Goal: Find specific page/section: Find specific page/section

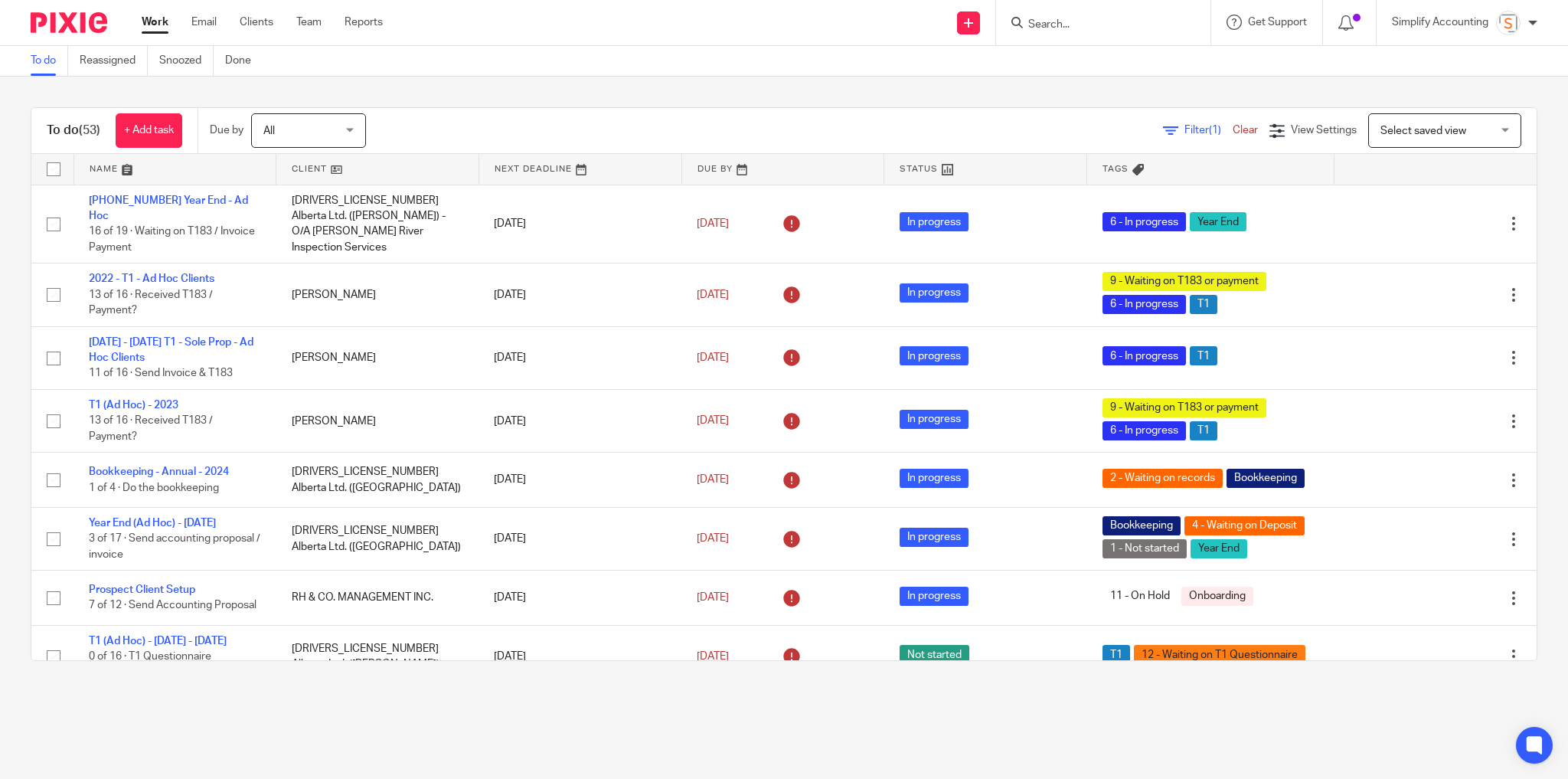
click at [1055, 20] on input "Search" at bounding box center [1095, 25] width 137 height 14
type input "dakota"
click at [1113, 55] on link at bounding box center [1182, 72] width 317 height 47
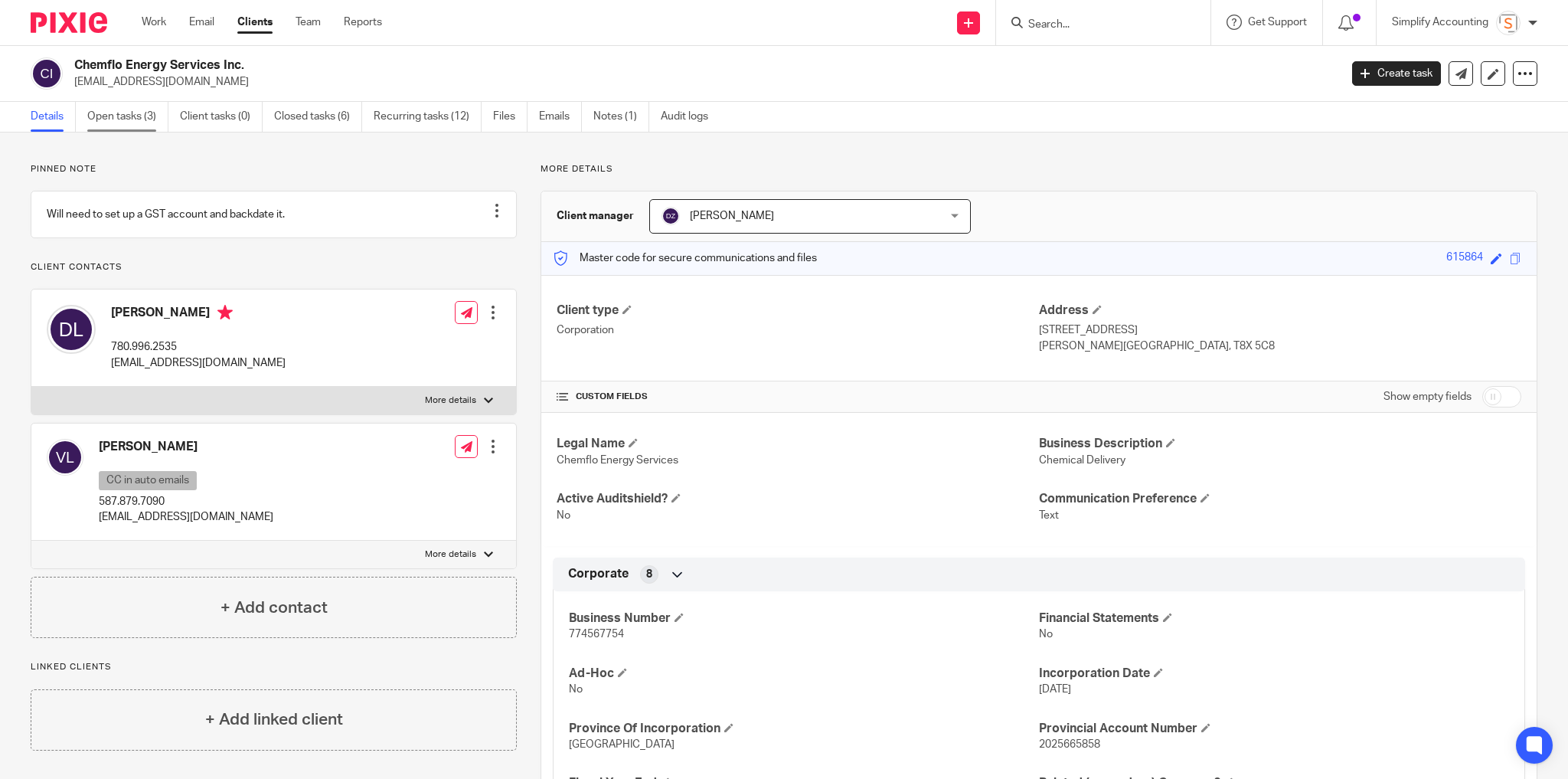
click at [127, 119] on link "Open tasks (3)" at bounding box center [127, 116] width 81 height 30
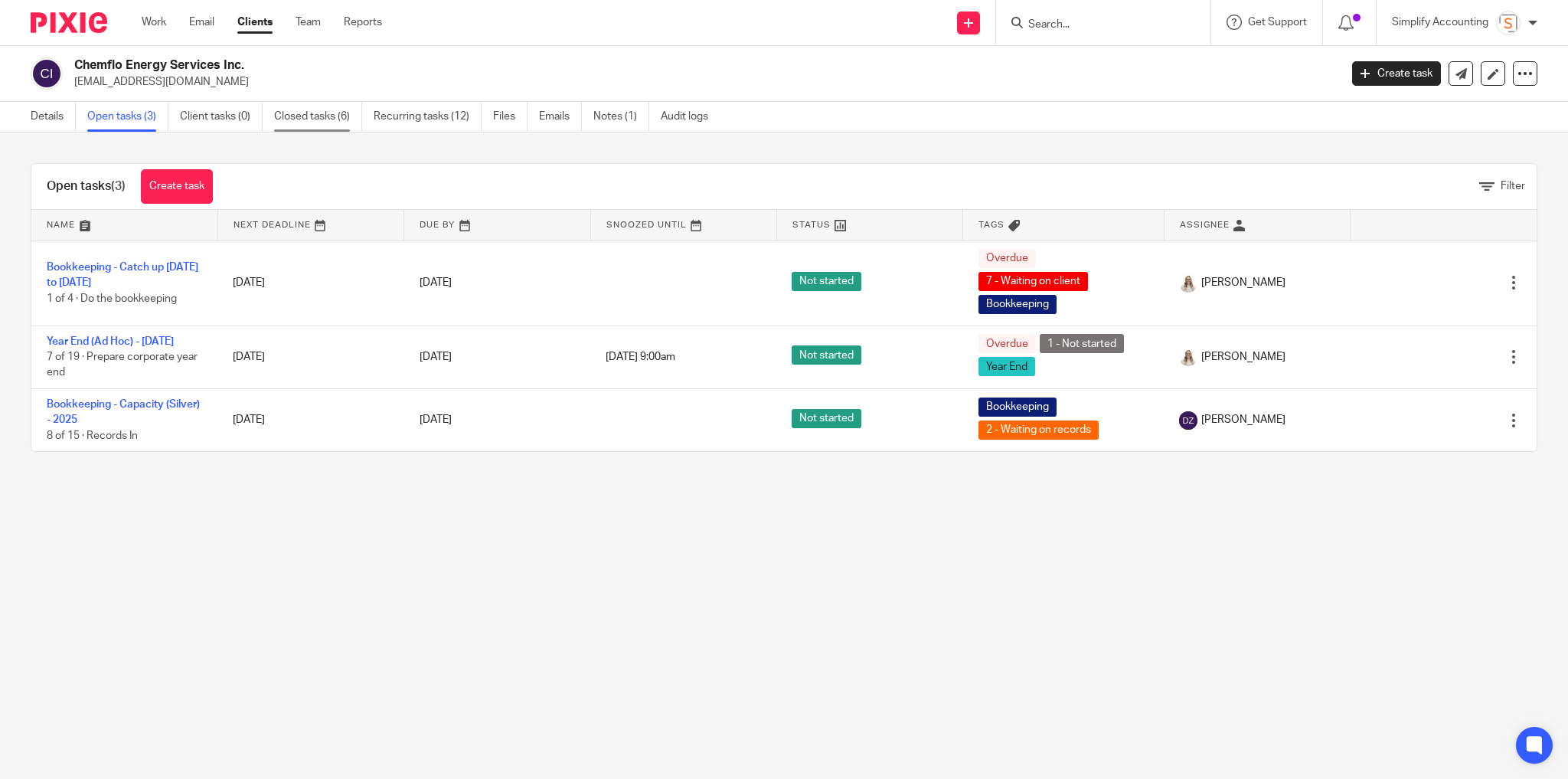
click at [314, 113] on link "Closed tasks (6)" at bounding box center [318, 116] width 88 height 30
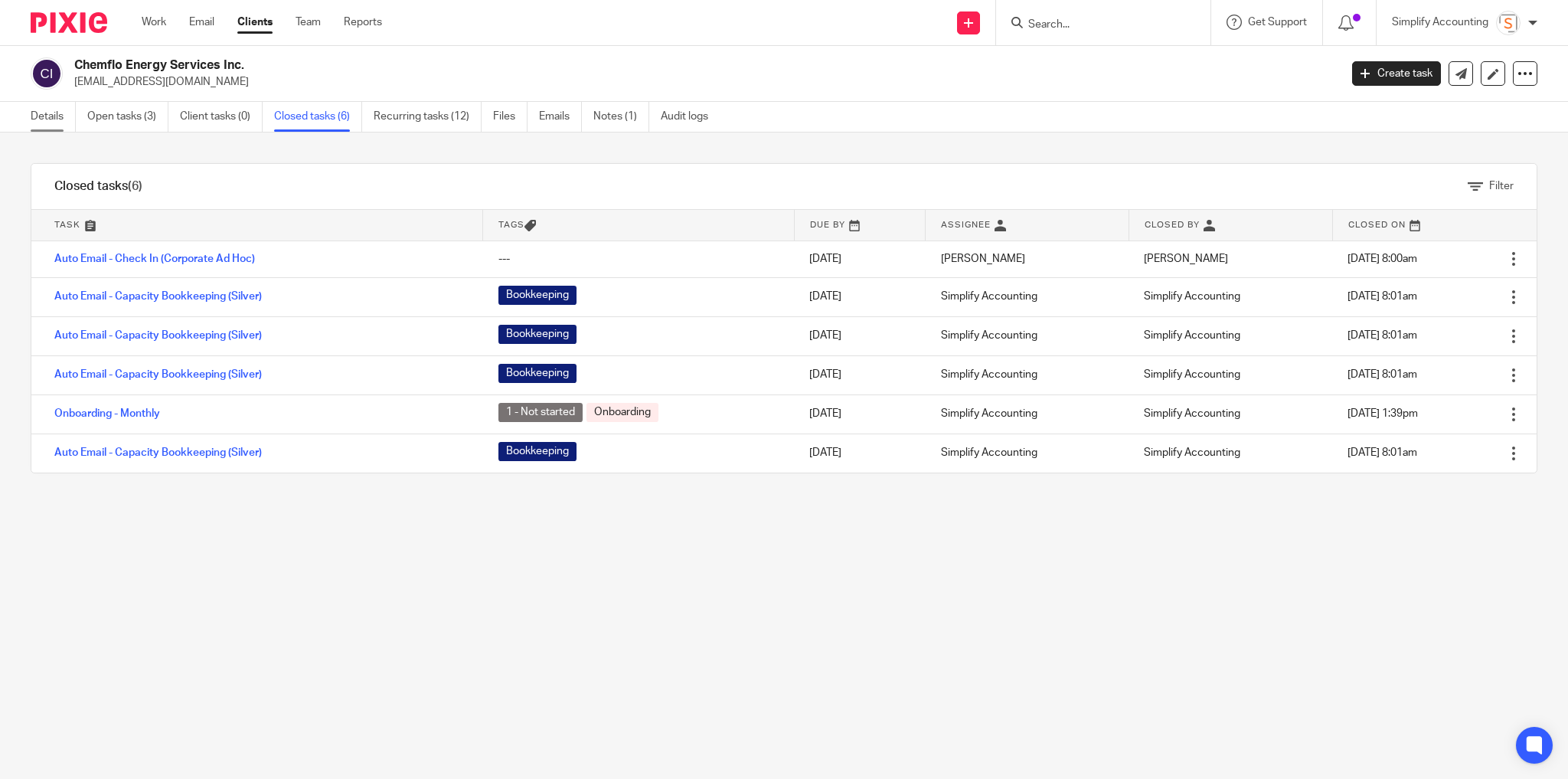
click at [59, 118] on link "Details" at bounding box center [54, 116] width 46 height 30
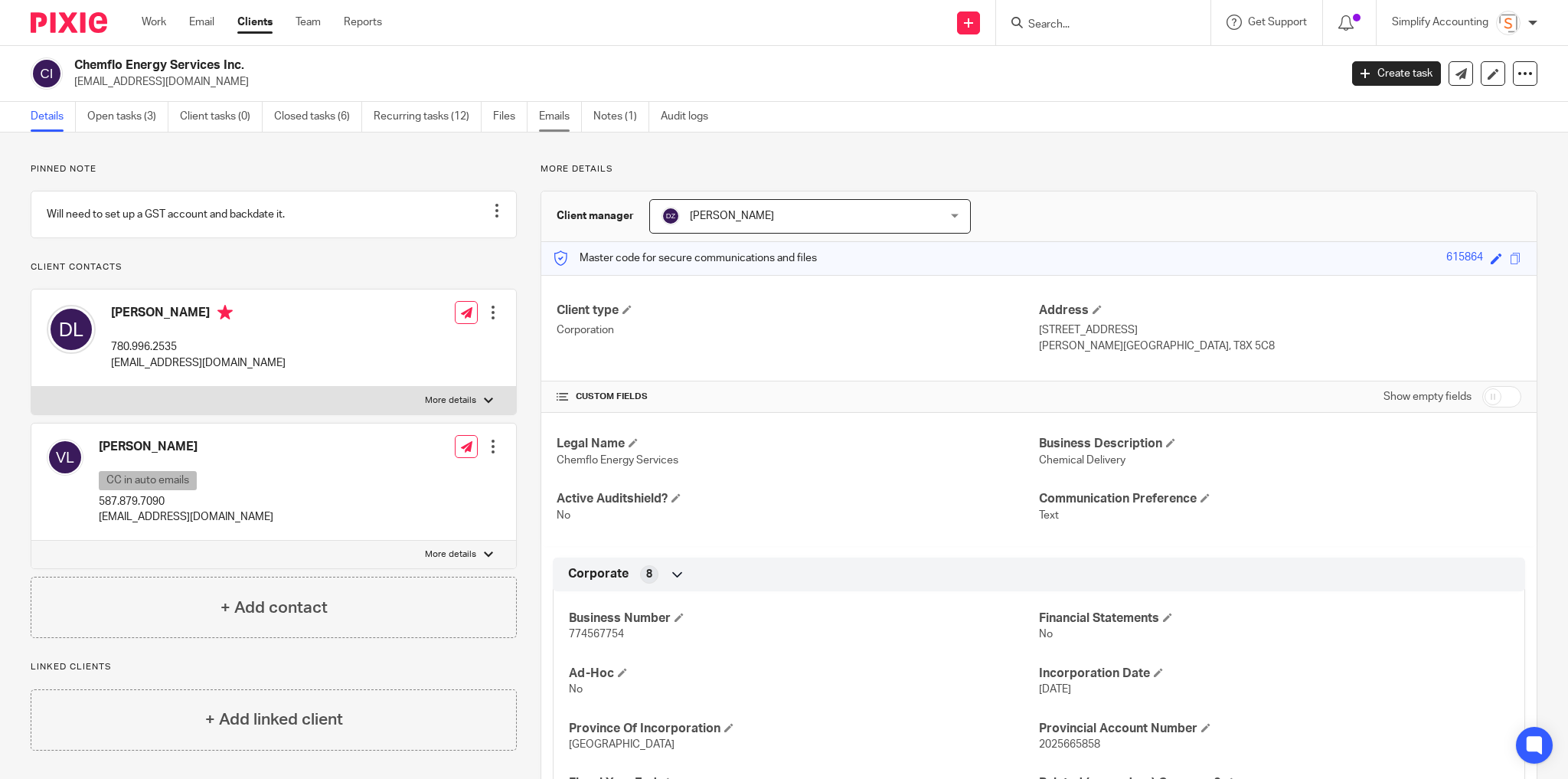
click at [568, 114] on link "Emails" at bounding box center [560, 116] width 43 height 30
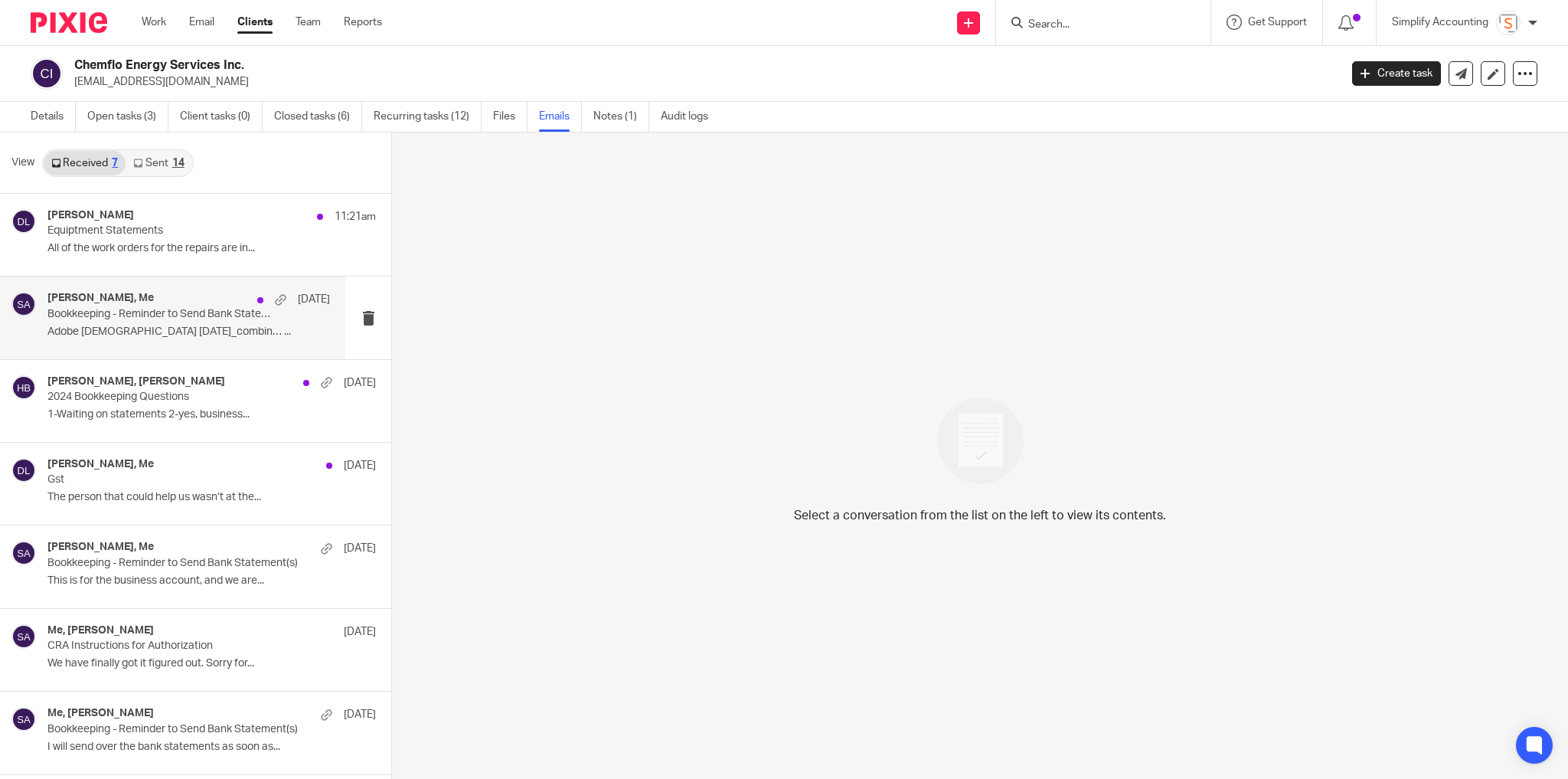
click at [199, 285] on div "Dakota Shea Langdon, Me Aug 8 Bookkeeping - Reminder to Send Bank Statement(s) …" at bounding box center [173, 318] width 346 height 82
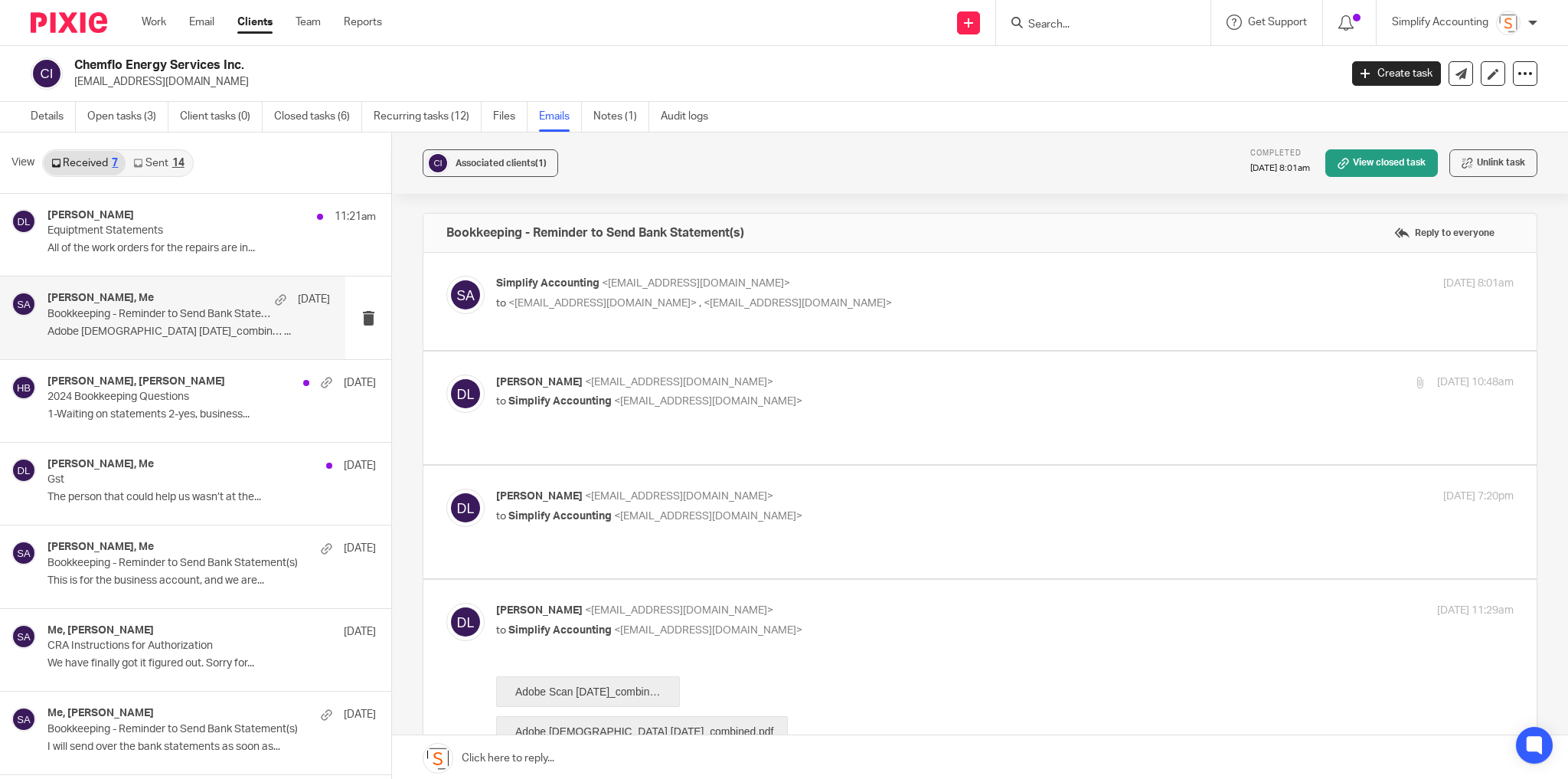
click at [899, 276] on p "Simplify Accounting <info@simplifyaccounting.ca>" at bounding box center [835, 284] width 679 height 16
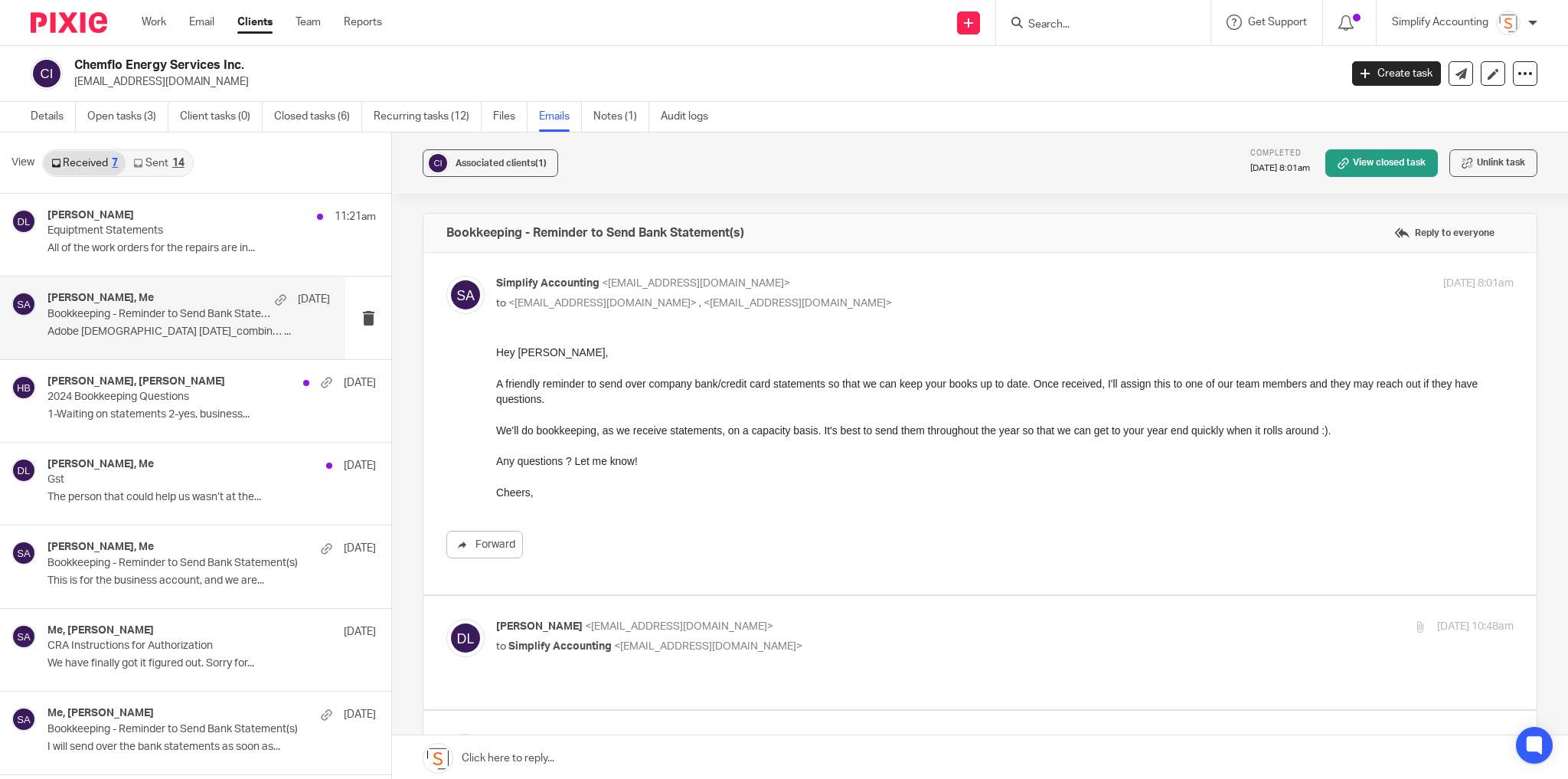
click at [901, 278] on p "Simplify Accounting <info@simplifyaccounting.ca>" at bounding box center [835, 284] width 679 height 16
checkbox input "false"
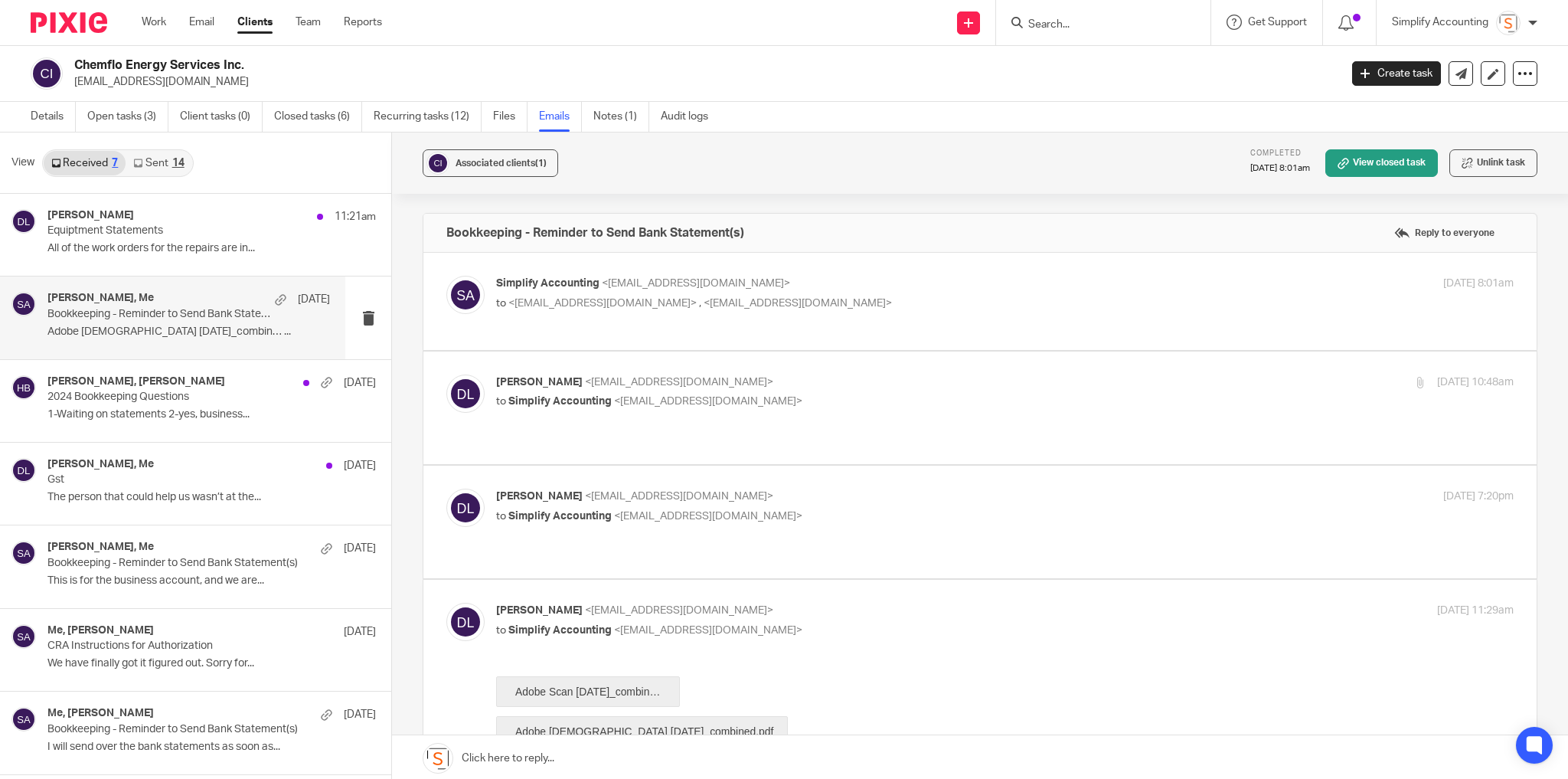
scroll to position [184, 0]
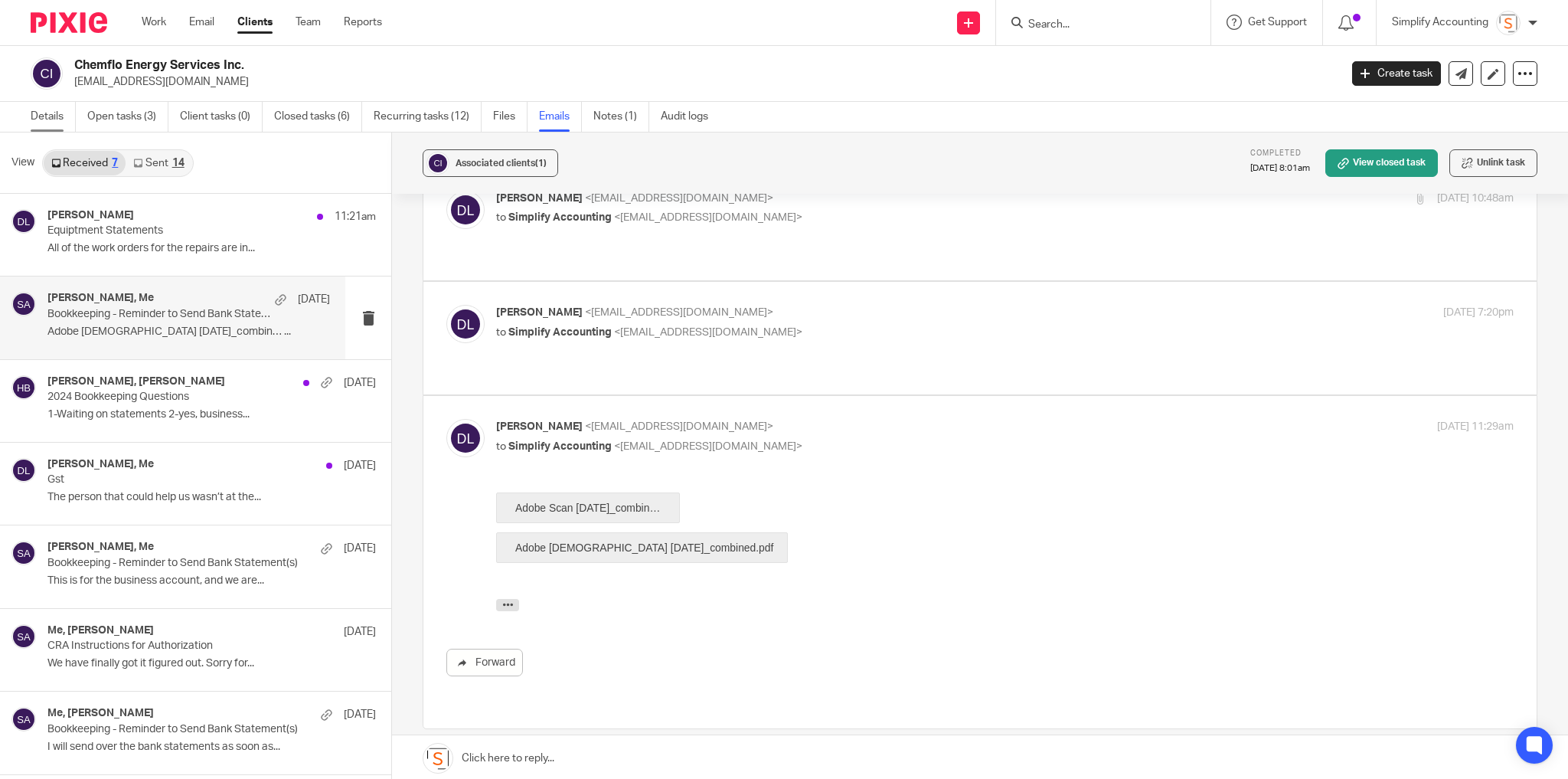
click at [56, 119] on link "Details" at bounding box center [54, 116] width 46 height 30
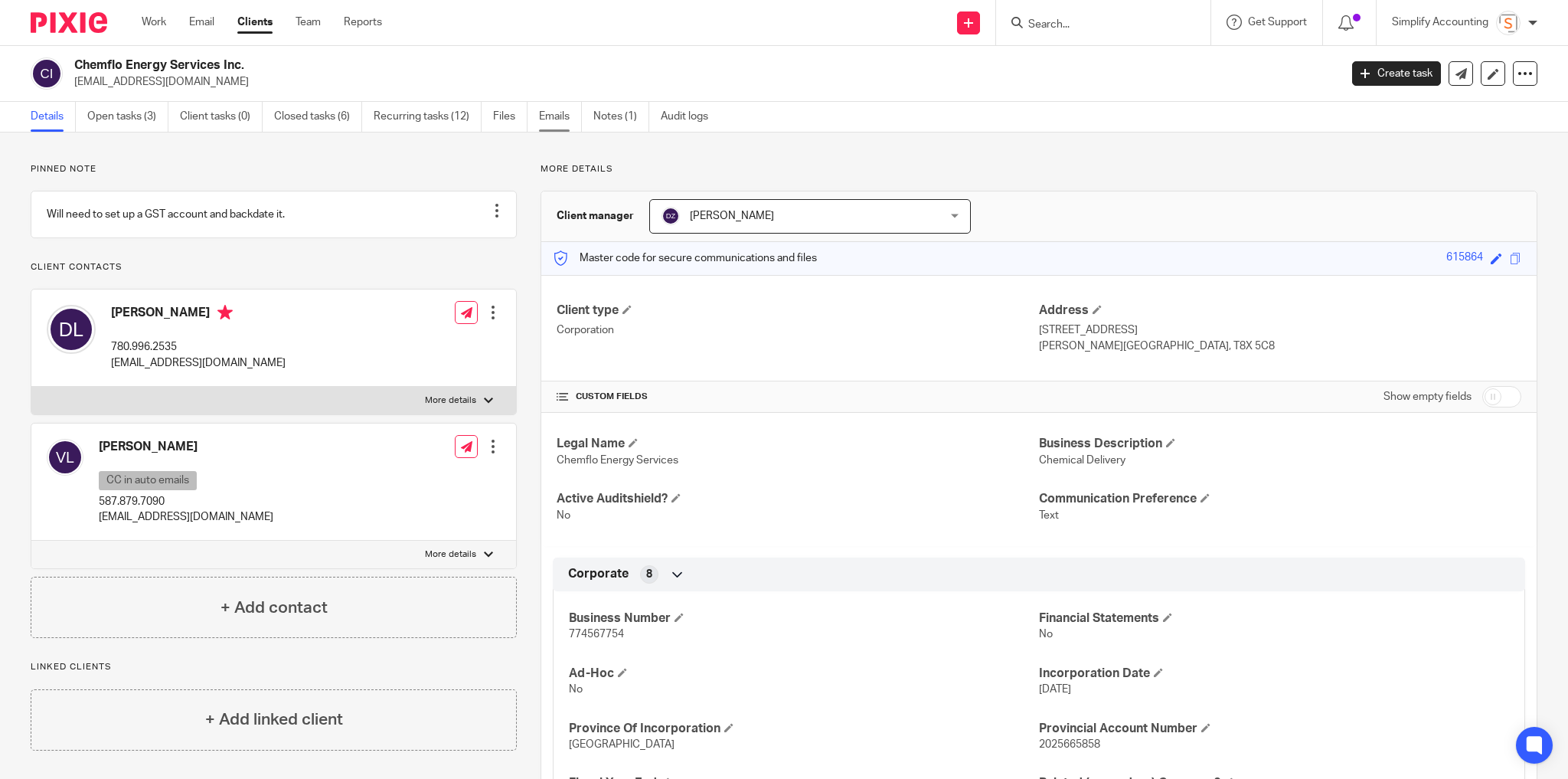
click at [561, 116] on link "Emails" at bounding box center [560, 116] width 43 height 30
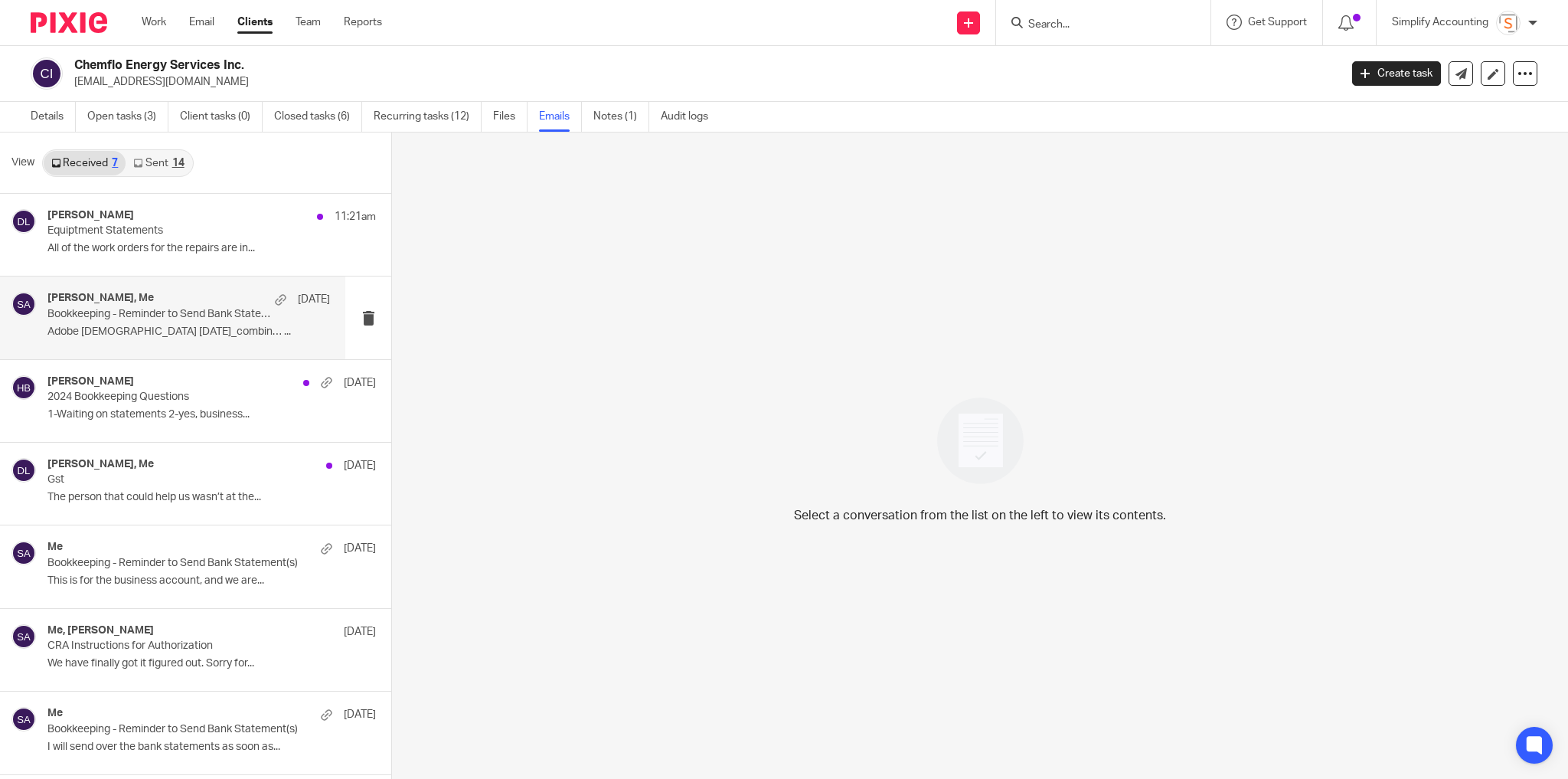
click at [197, 310] on p "Bookkeeping - Reminder to Send Bank Statement(s)" at bounding box center [160, 314] width 226 height 13
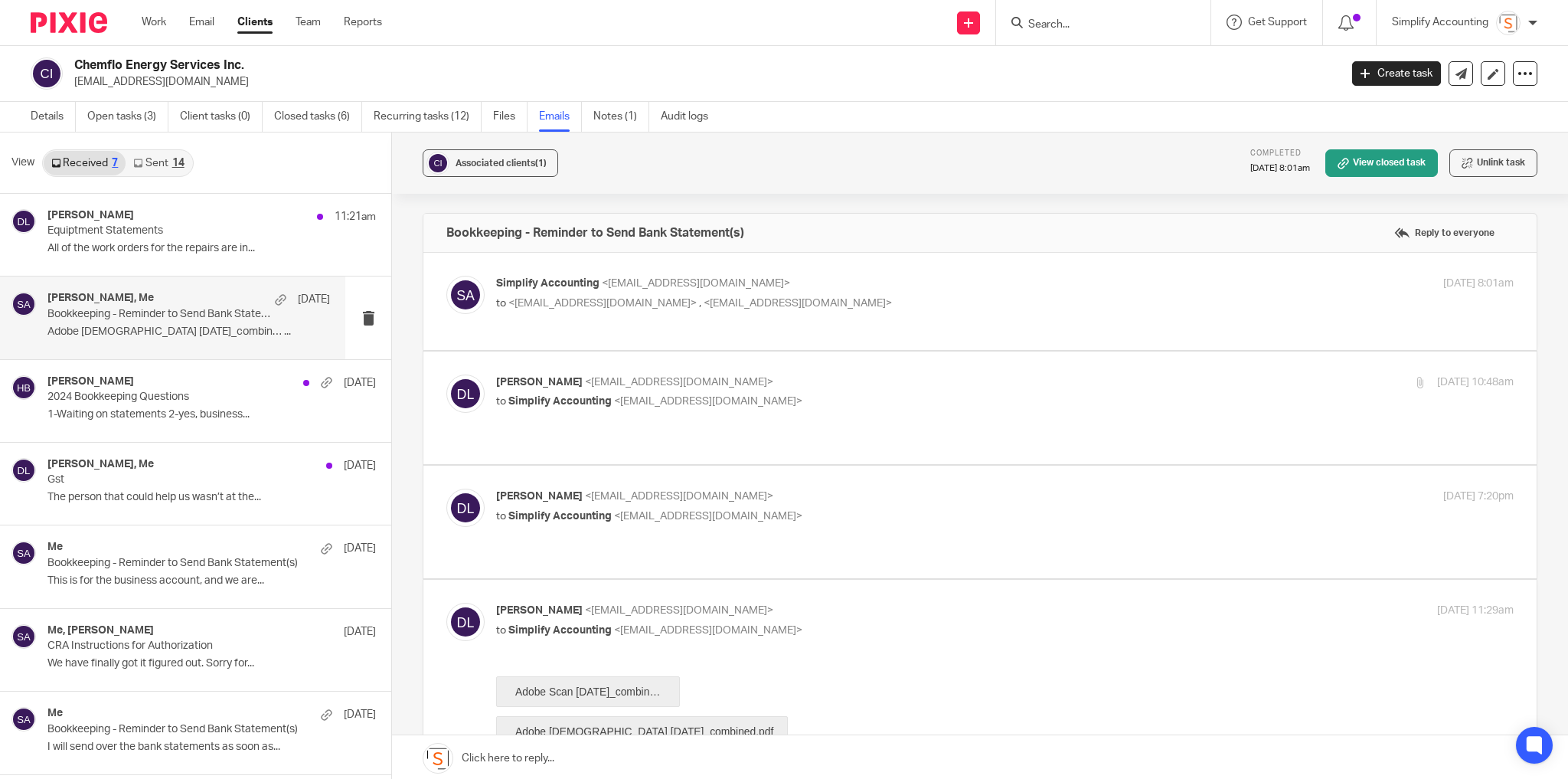
click at [954, 300] on p "to <[EMAIL_ADDRESS][DOMAIN_NAME]> , <[EMAIL_ADDRESS][DOMAIN_NAME]>" at bounding box center [835, 304] width 679 height 16
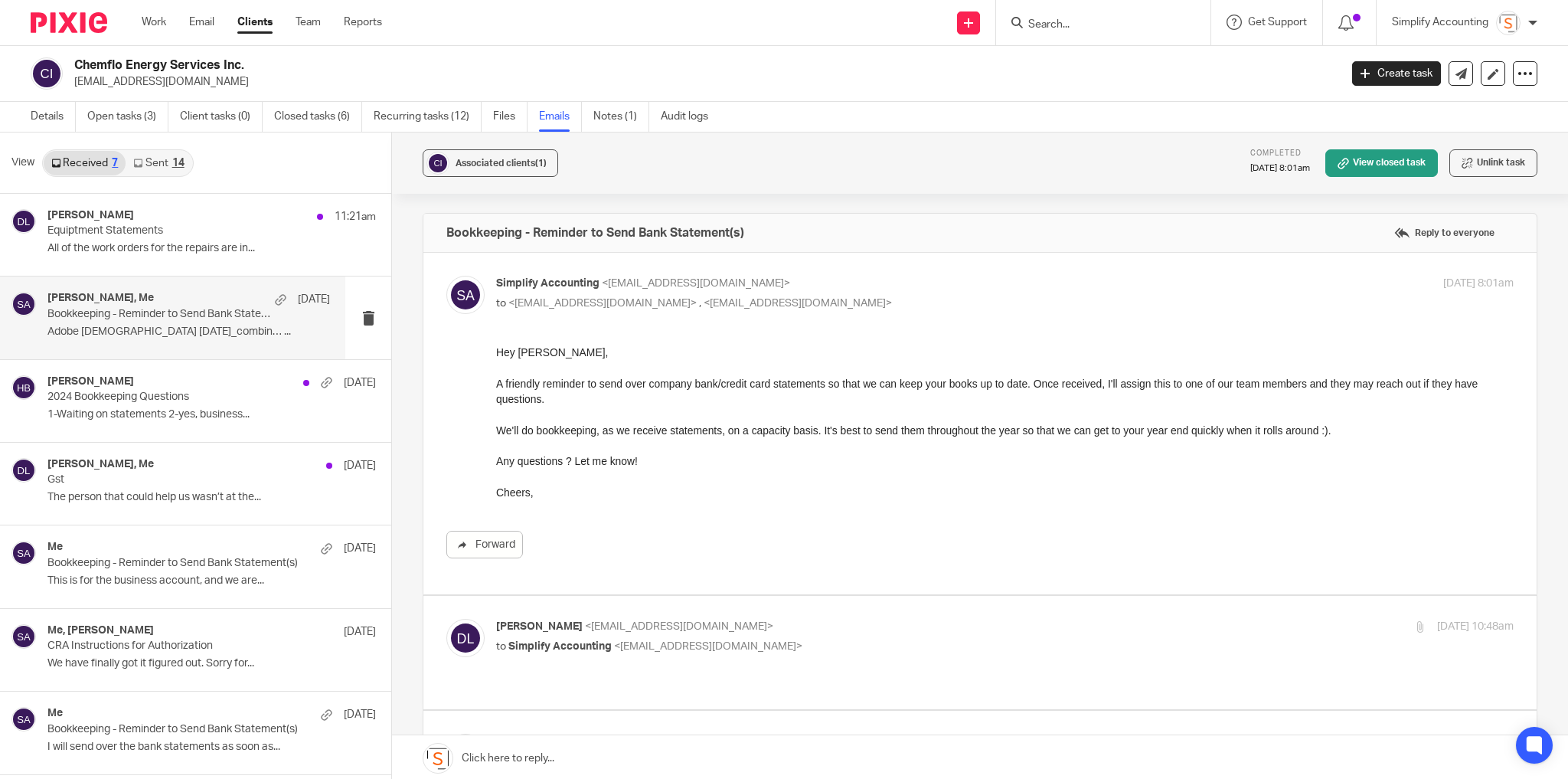
click at [952, 300] on p "to <[EMAIL_ADDRESS][DOMAIN_NAME]> , <[EMAIL_ADDRESS][DOMAIN_NAME]>" at bounding box center [835, 304] width 679 height 16
checkbox input "false"
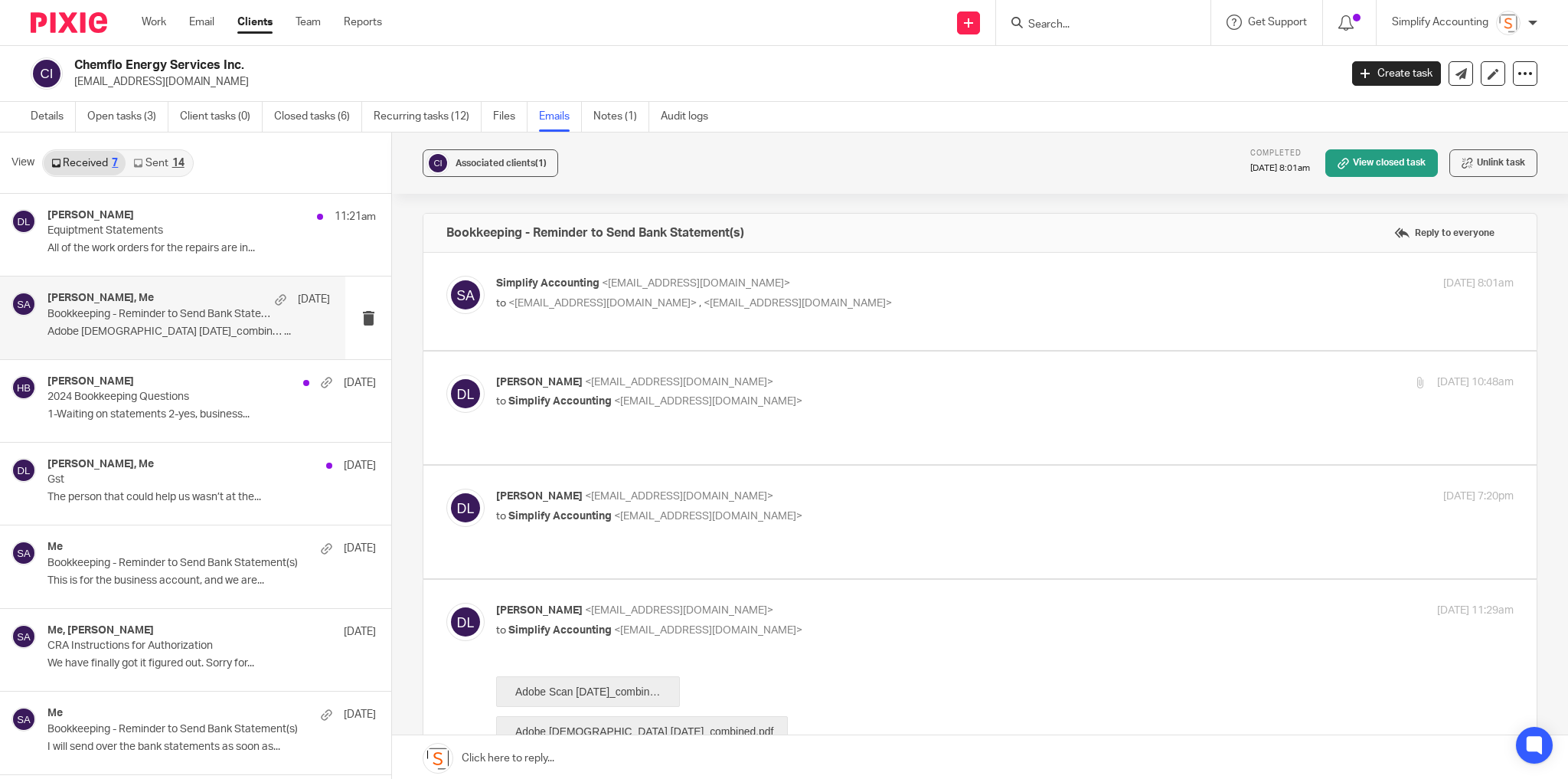
click at [895, 391] on div "[PERSON_NAME] <[EMAIL_ADDRESS][DOMAIN_NAME]> to Simplify Accounting <[EMAIL_ADD…" at bounding box center [835, 391] width 679 height 35
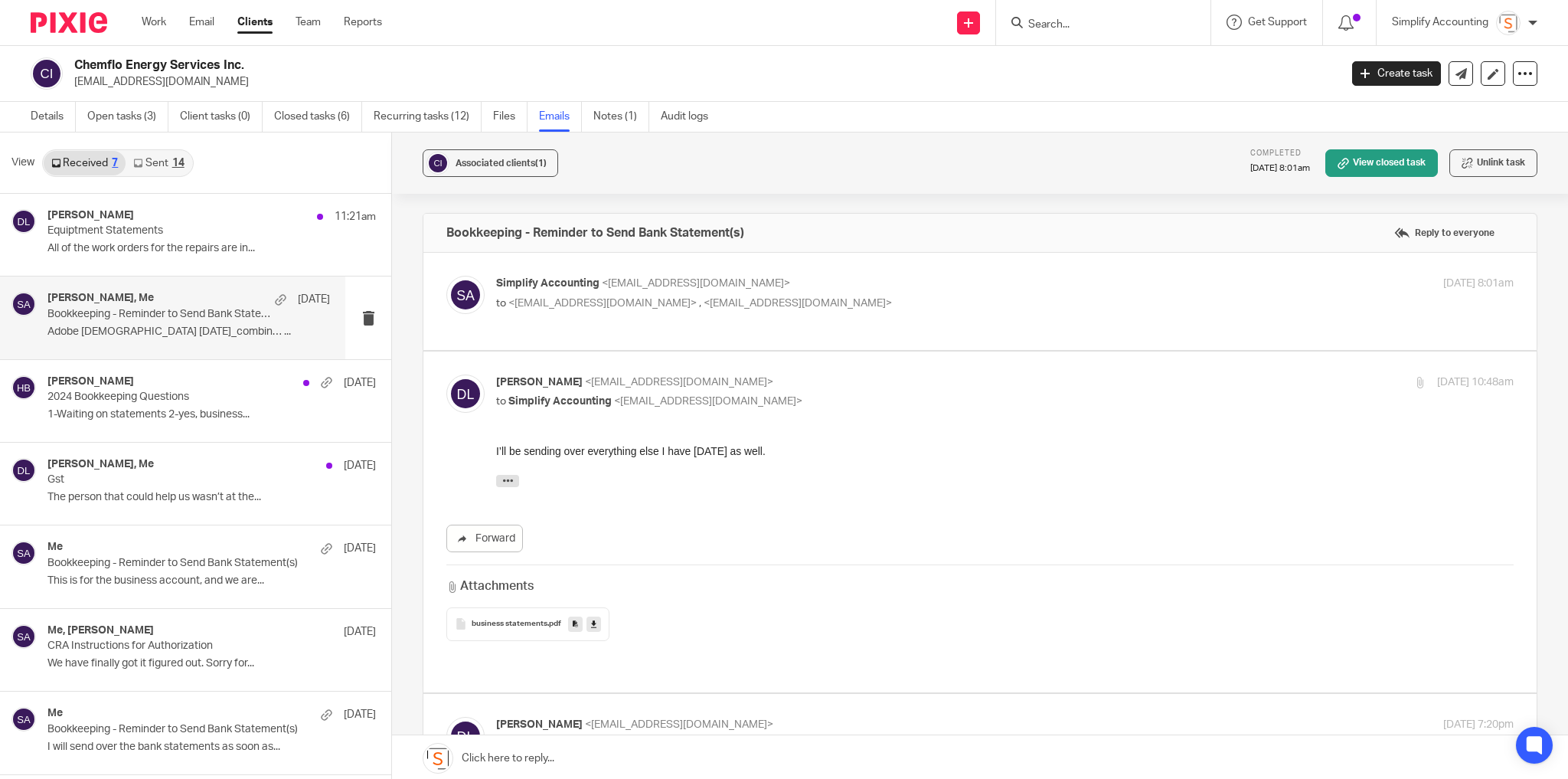
click at [893, 390] on div "[PERSON_NAME] <[EMAIL_ADDRESS][DOMAIN_NAME]> to Simplify Accounting <[EMAIL_ADD…" at bounding box center [835, 391] width 679 height 35
checkbox input "false"
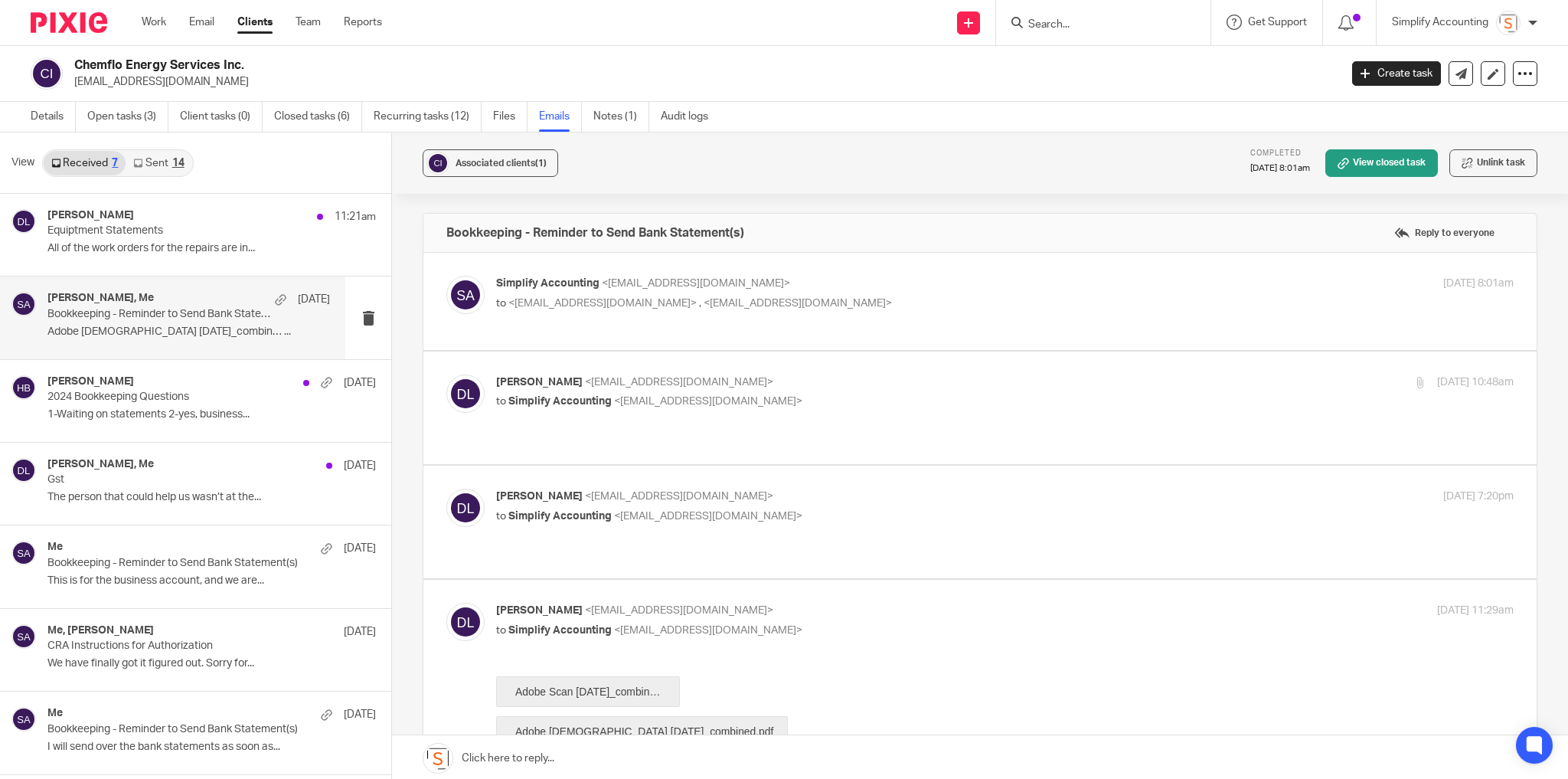
click at [886, 489] on p "[PERSON_NAME] <[EMAIL_ADDRESS][DOMAIN_NAME]>" at bounding box center [835, 497] width 679 height 16
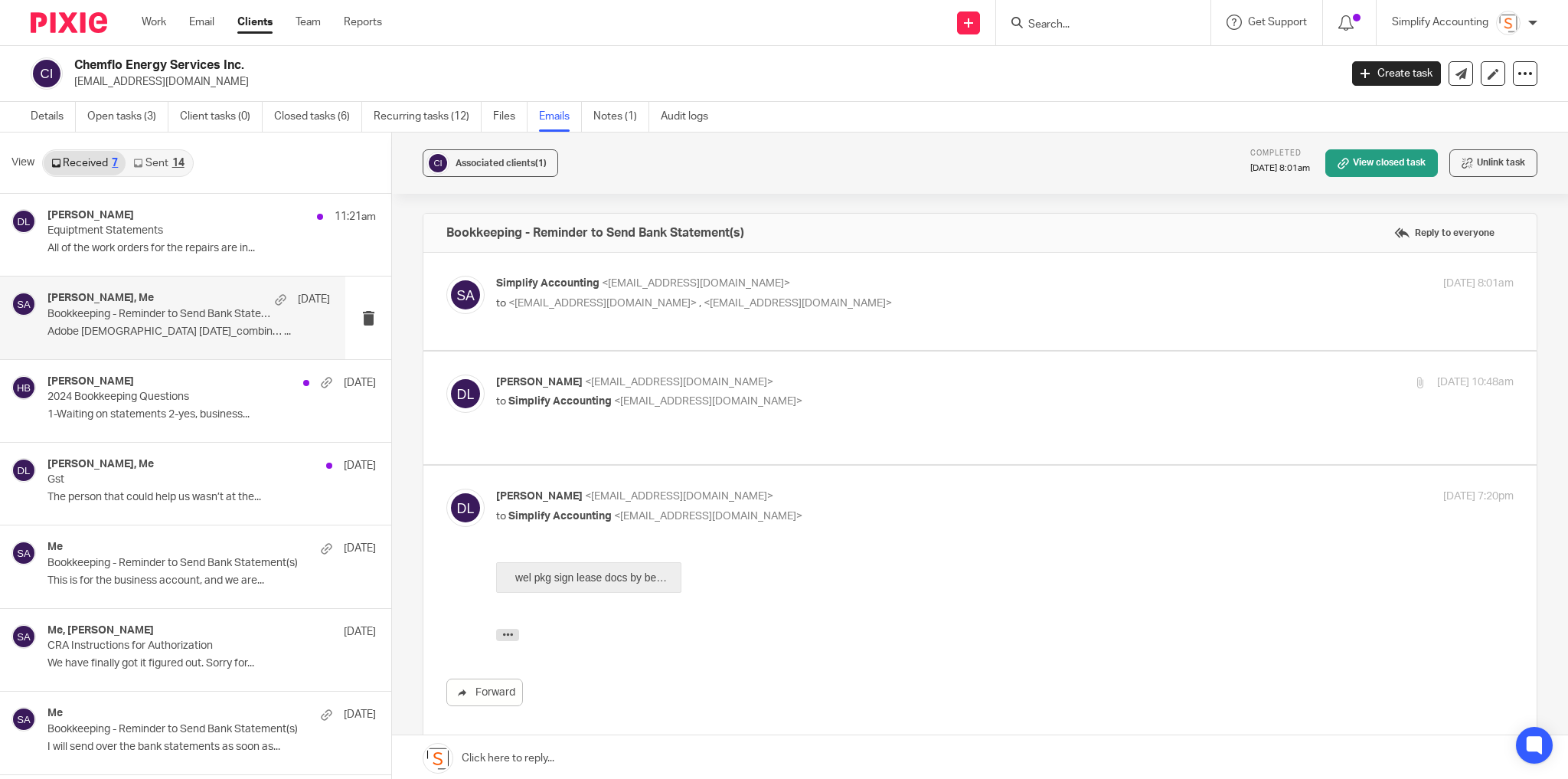
click at [886, 489] on p "[PERSON_NAME] <[EMAIL_ADDRESS][DOMAIN_NAME]>" at bounding box center [835, 497] width 679 height 16
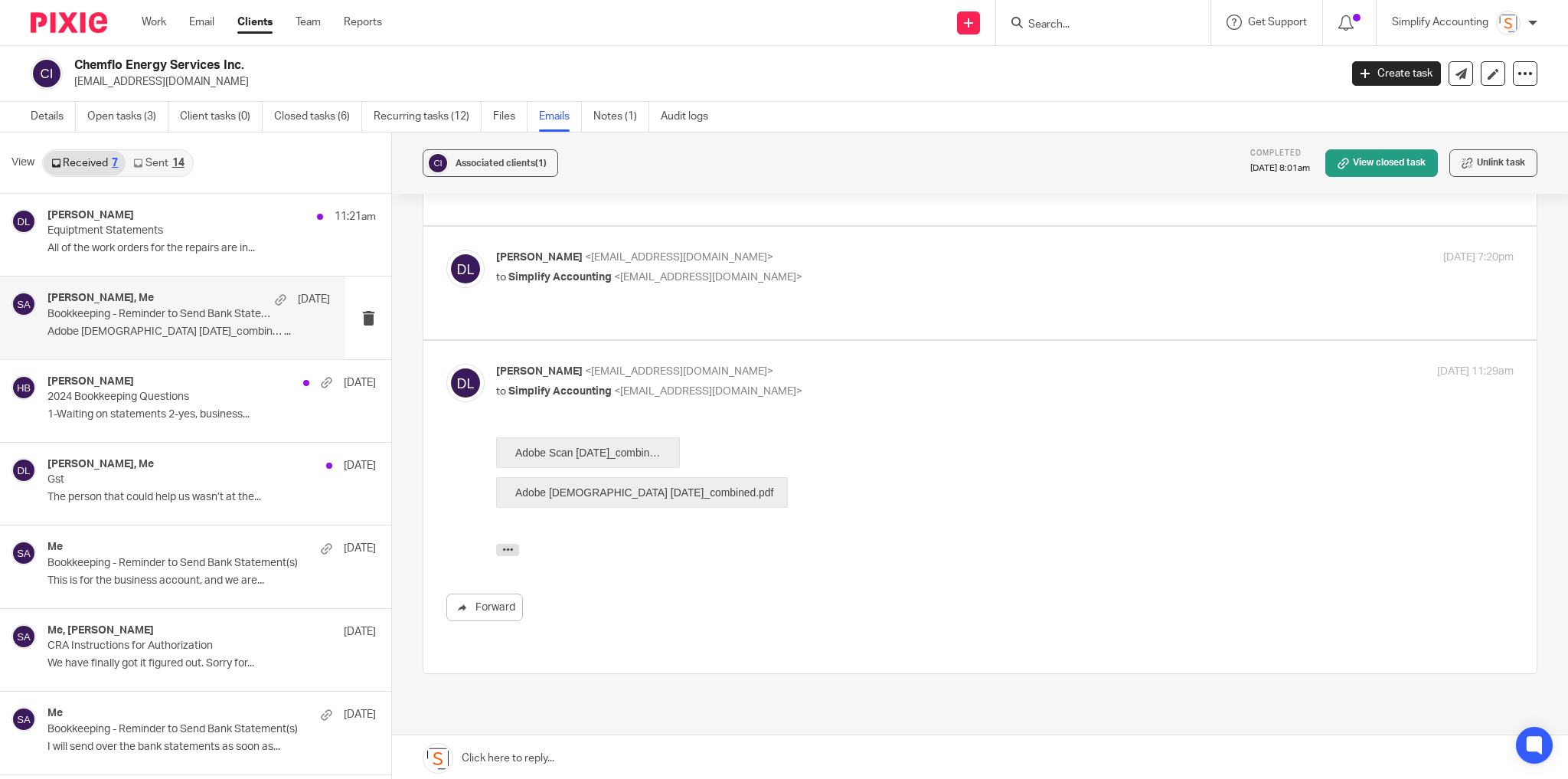
scroll to position [245, 0]
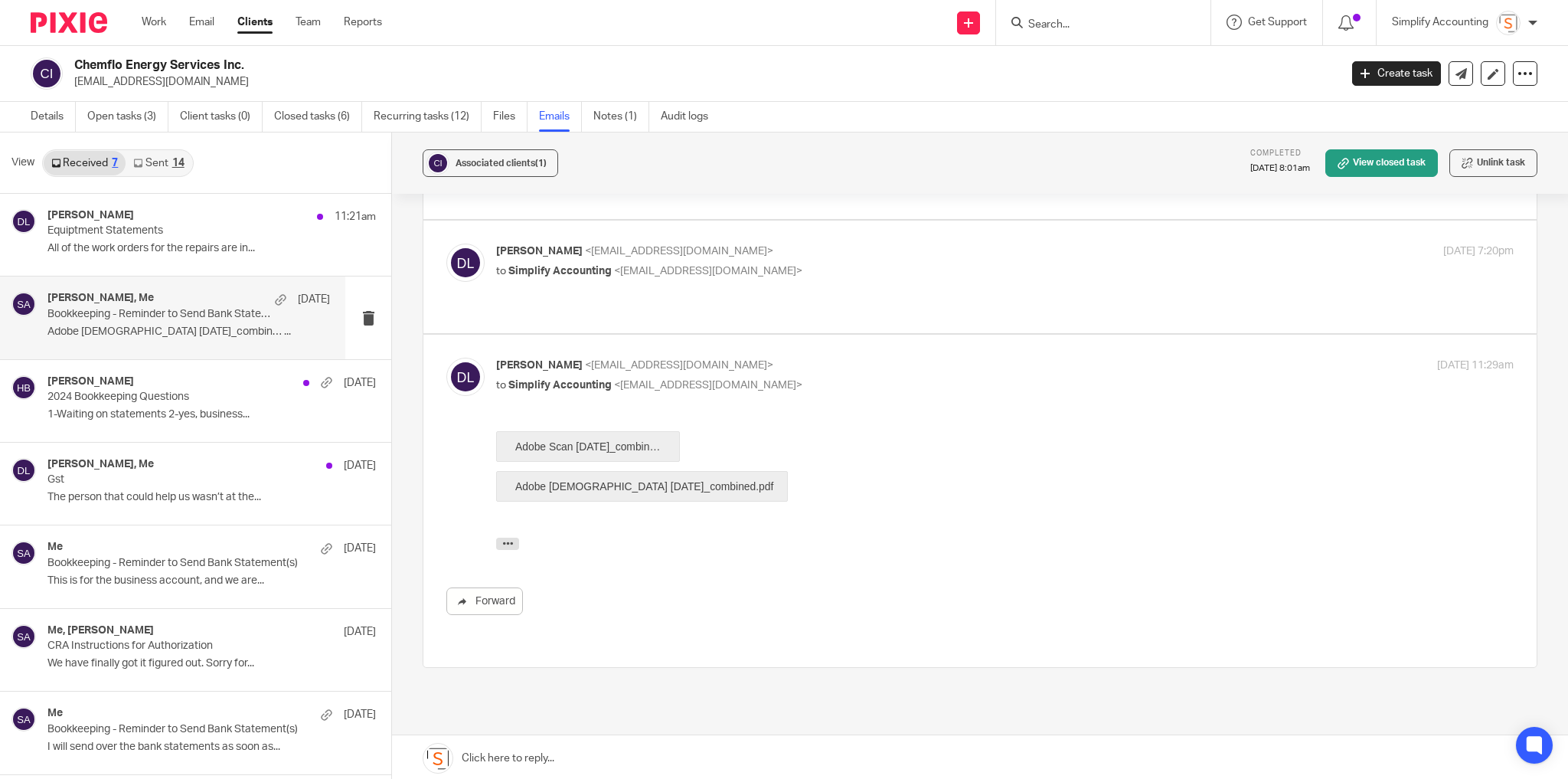
click at [849, 278] on div "[PERSON_NAME] <[EMAIL_ADDRESS][DOMAIN_NAME]> to Simplify Accounting <[EMAIL_ADD…" at bounding box center [1005, 263] width 1017 height 38
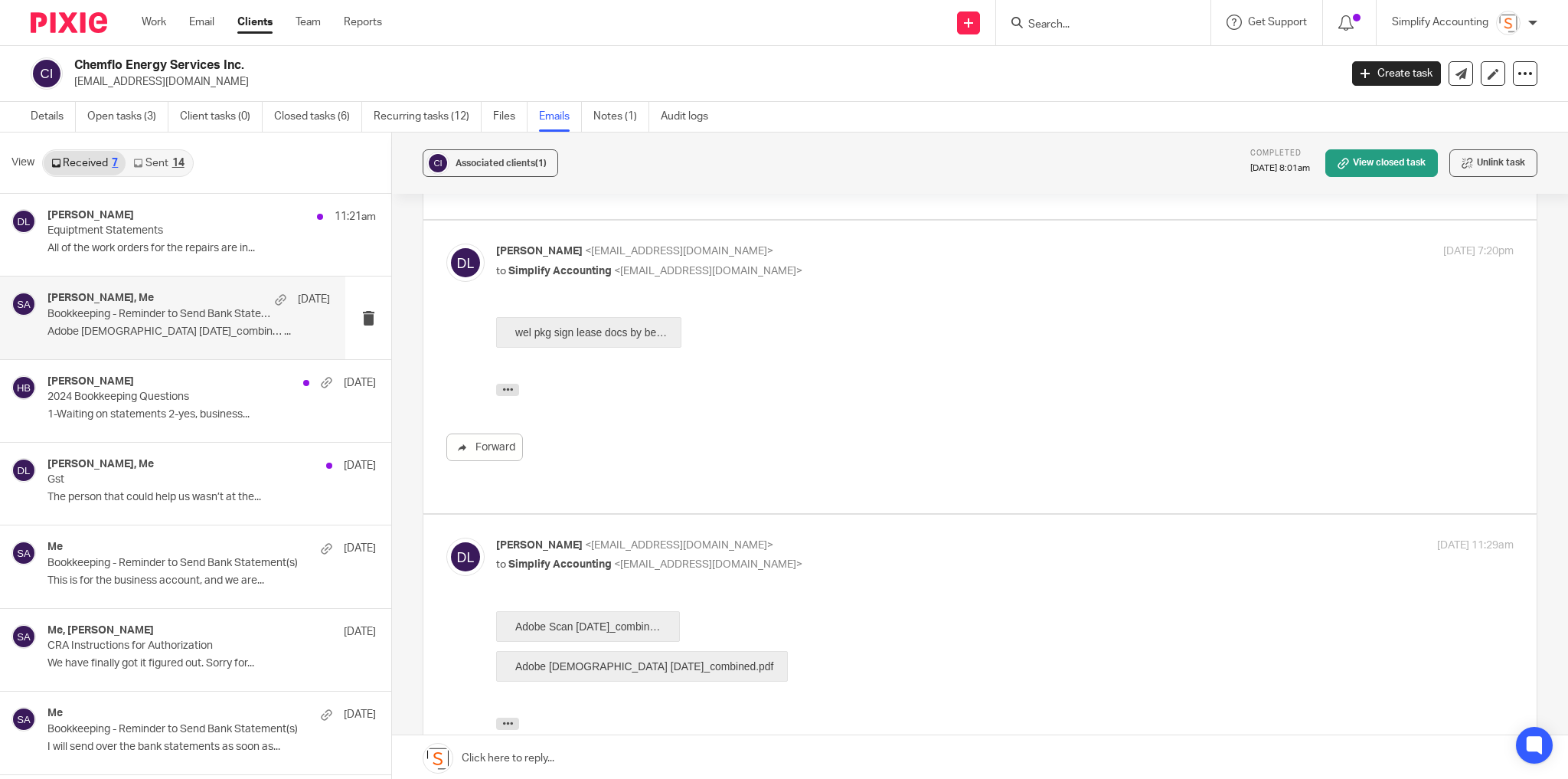
scroll to position [0, 0]
click at [848, 276] on p "to Simplify Accounting <[EMAIL_ADDRESS][DOMAIN_NAME]>" at bounding box center [835, 271] width 679 height 16
checkbox input "false"
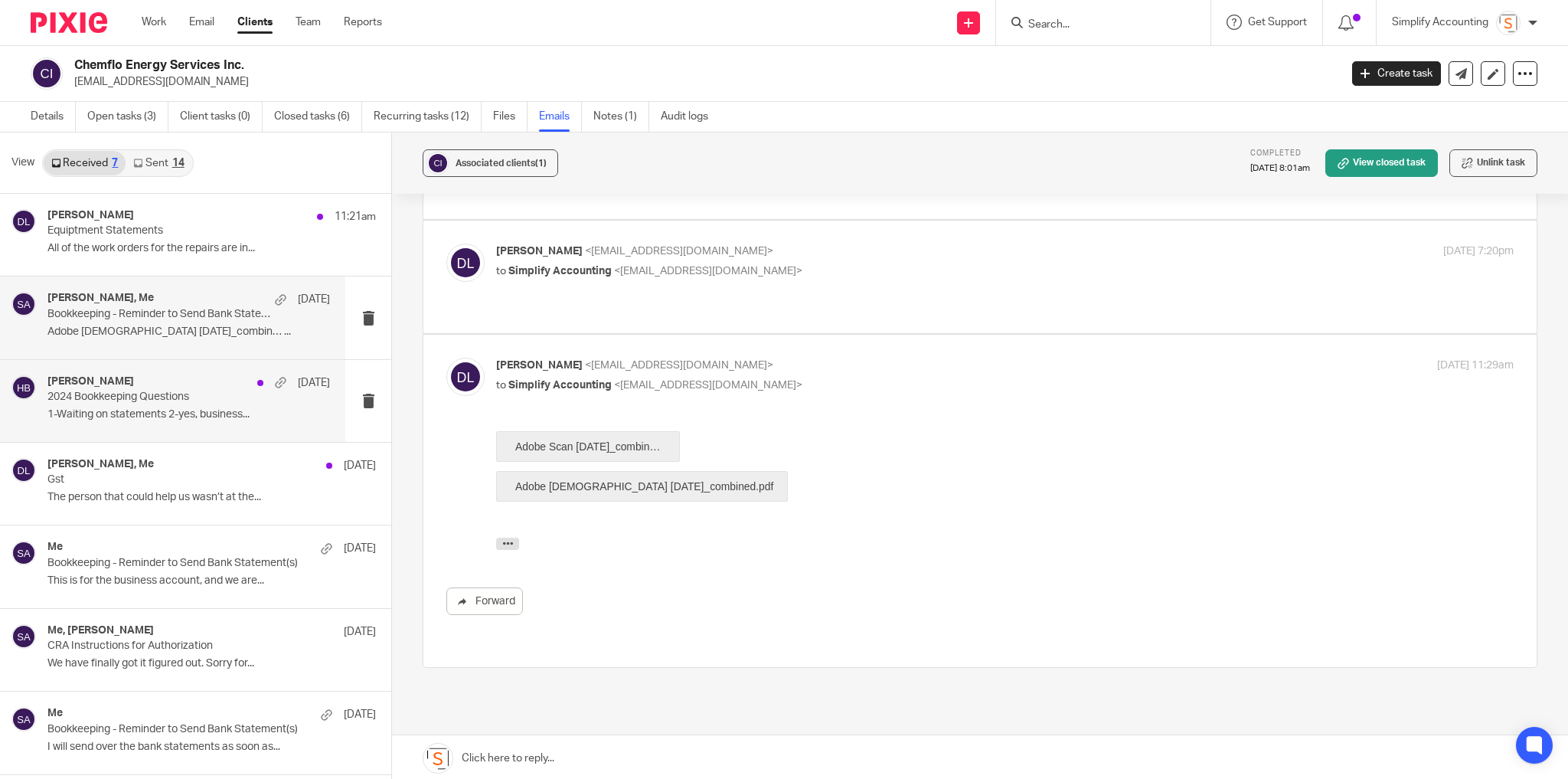
drag, startPoint x: 171, startPoint y: 411, endPoint x: 179, endPoint y: 413, distance: 8.2
click at [171, 411] on p "1-Waiting on statements 2-yes, business..." at bounding box center [188, 415] width 283 height 13
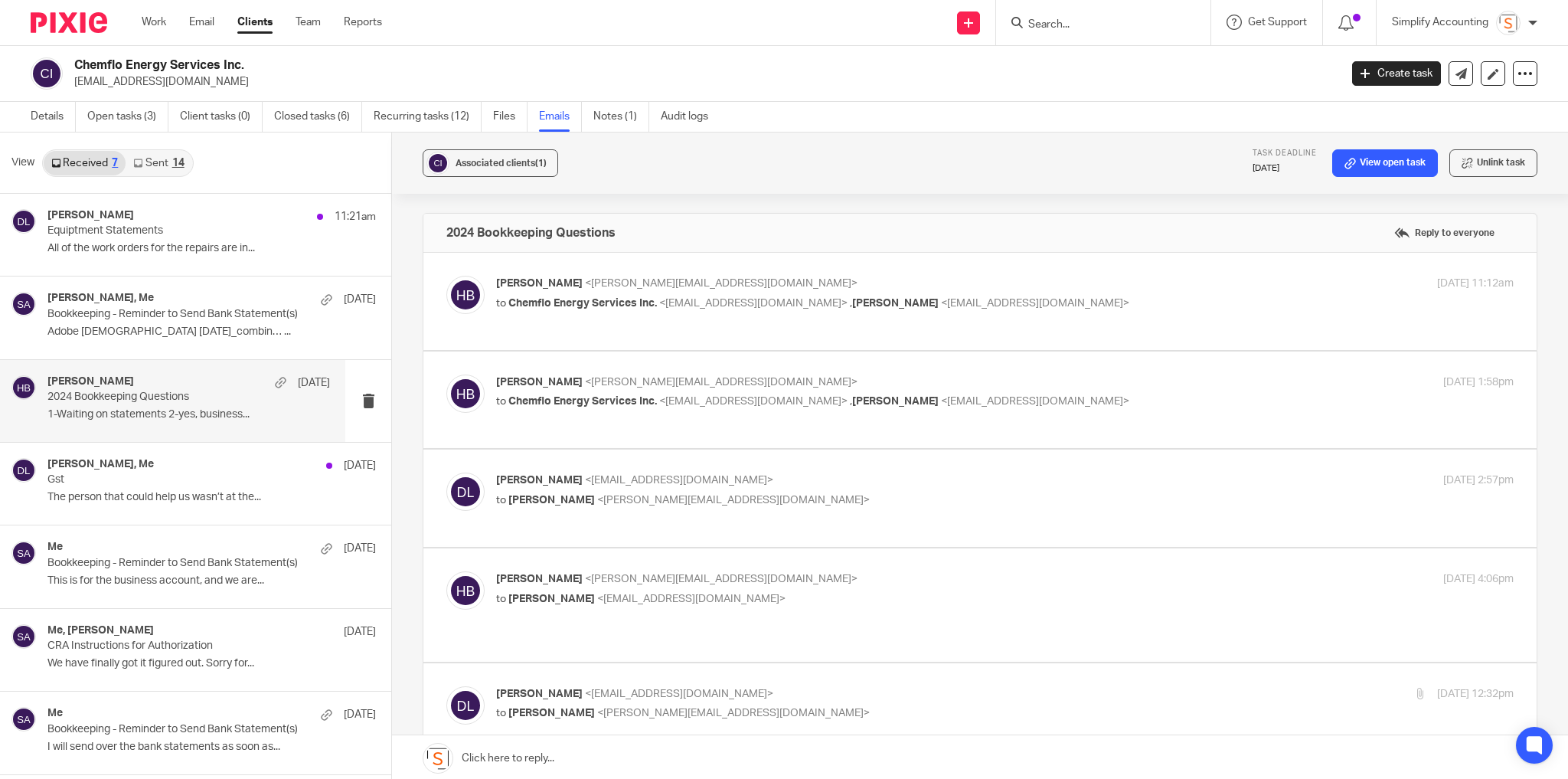
click at [1118, 291] on div "[PERSON_NAME] <[PERSON_NAME][EMAIL_ADDRESS][DOMAIN_NAME]> to Chemflo Energy Ser…" at bounding box center [835, 293] width 679 height 35
checkbox input "true"
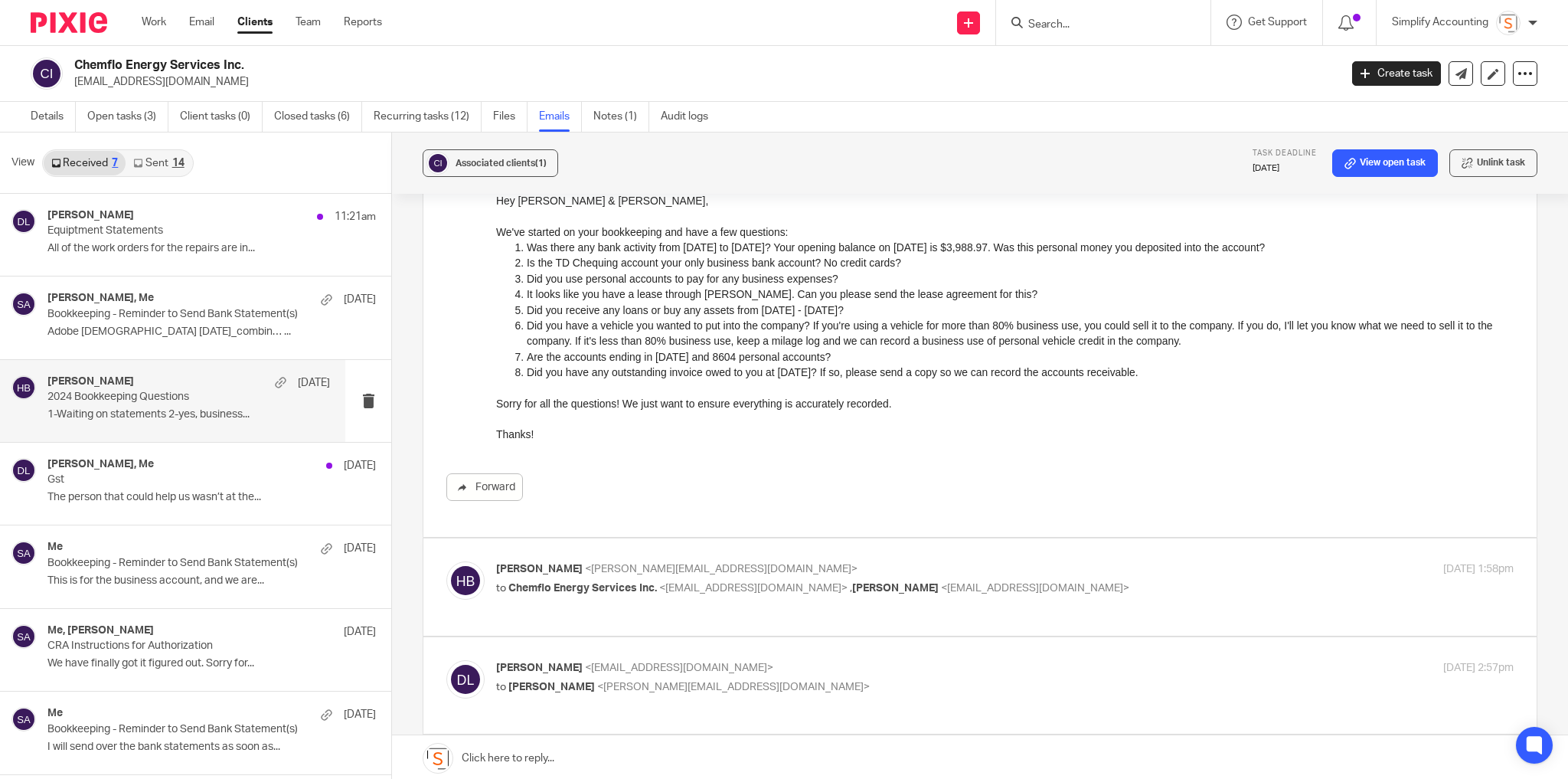
scroll to position [184, 0]
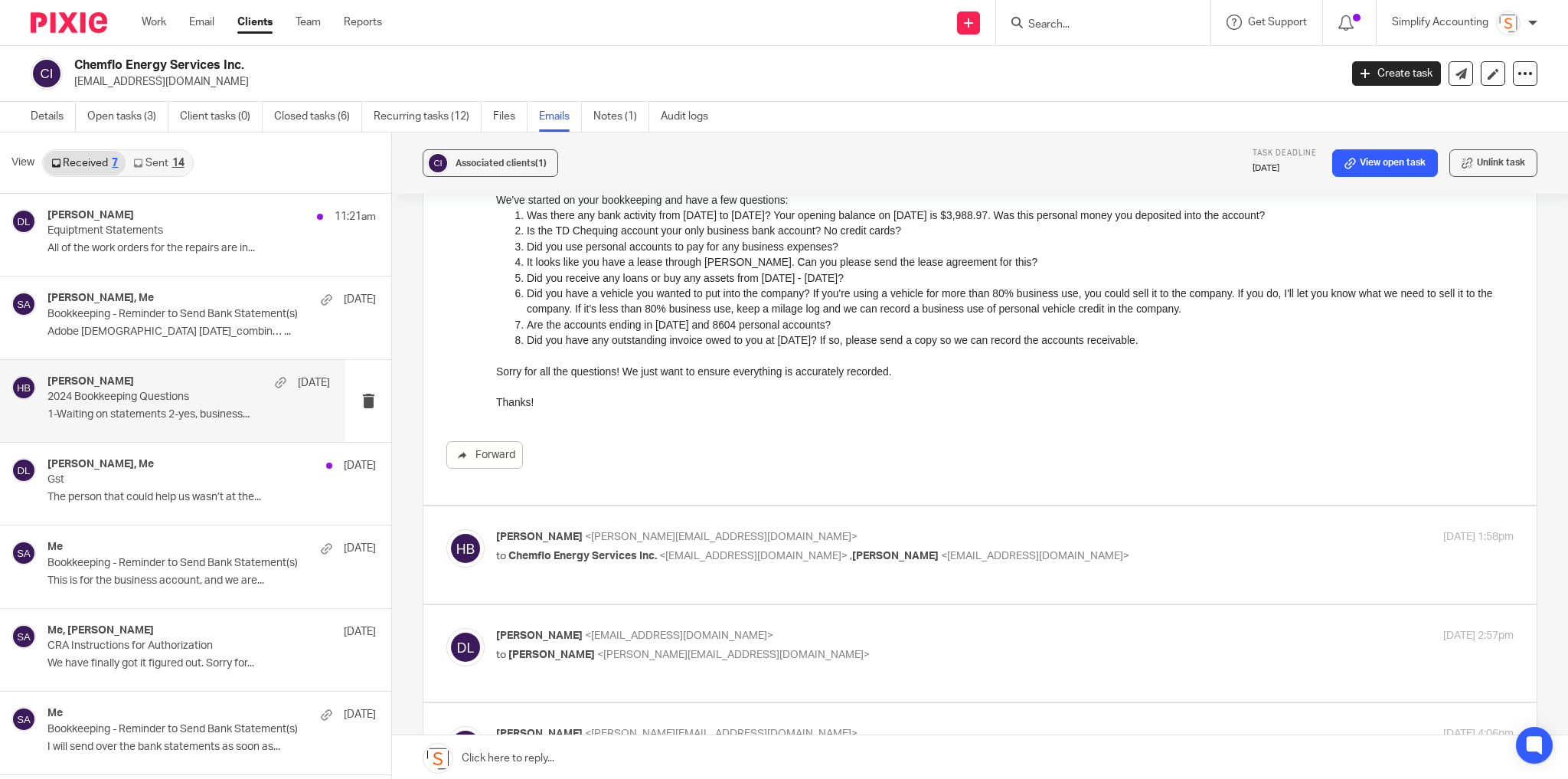
click at [1122, 542] on p "[PERSON_NAME] <[PERSON_NAME][EMAIL_ADDRESS][DOMAIN_NAME]>" at bounding box center [835, 537] width 679 height 16
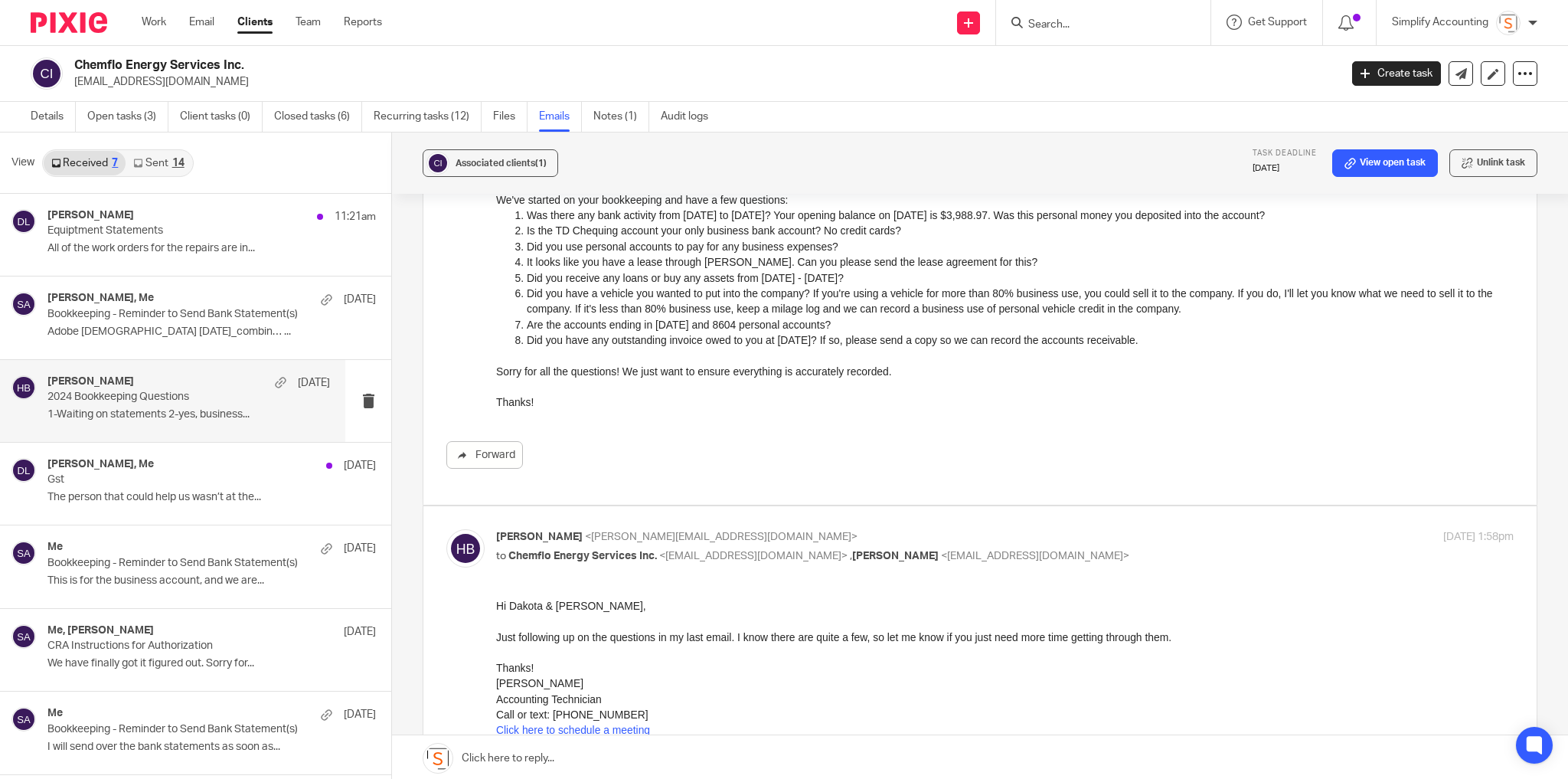
scroll to position [0, 0]
click at [1122, 542] on p "[PERSON_NAME] <[PERSON_NAME][EMAIL_ADDRESS][DOMAIN_NAME]>" at bounding box center [835, 537] width 679 height 16
checkbox input "false"
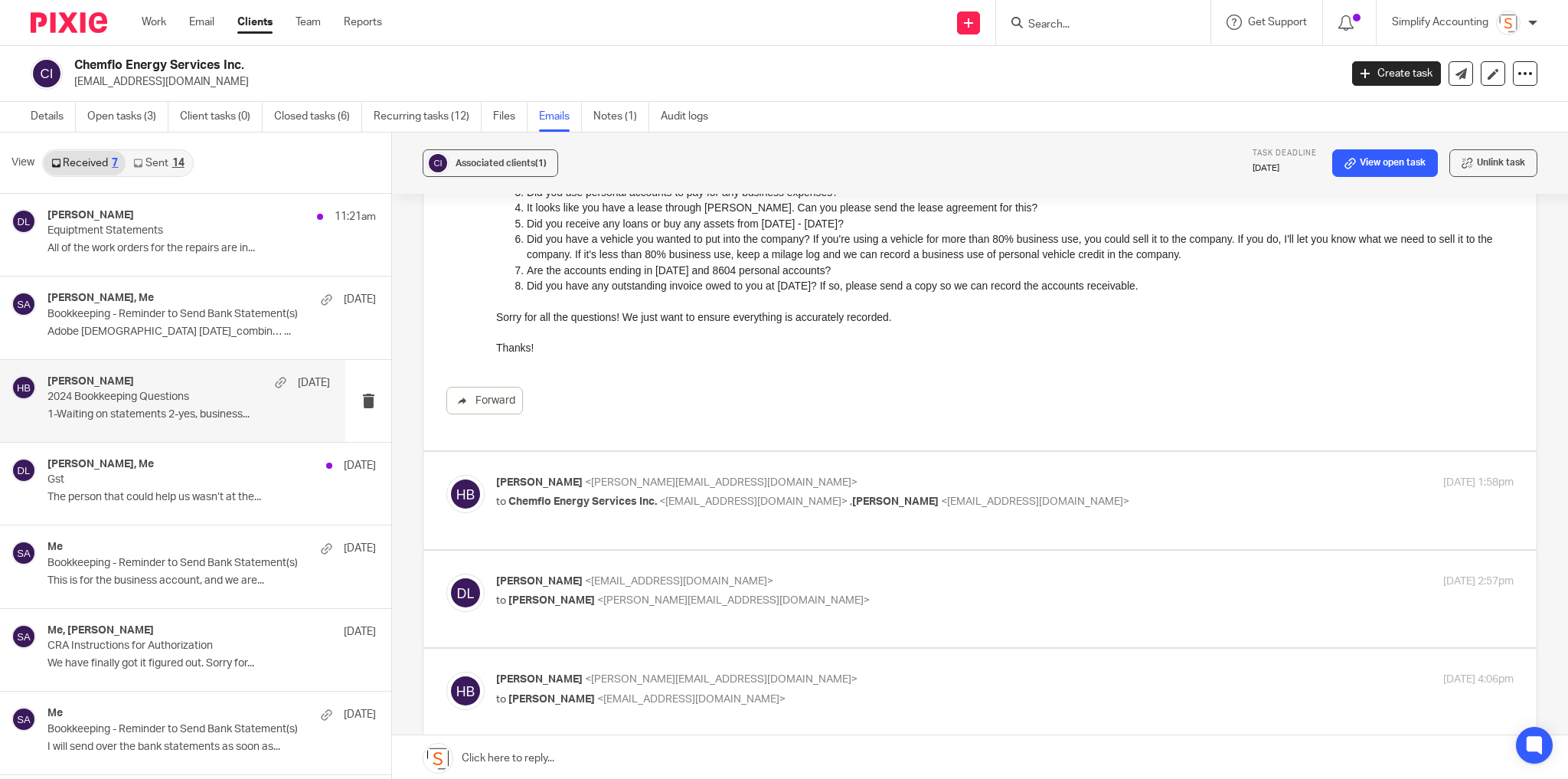
scroll to position [307, 0]
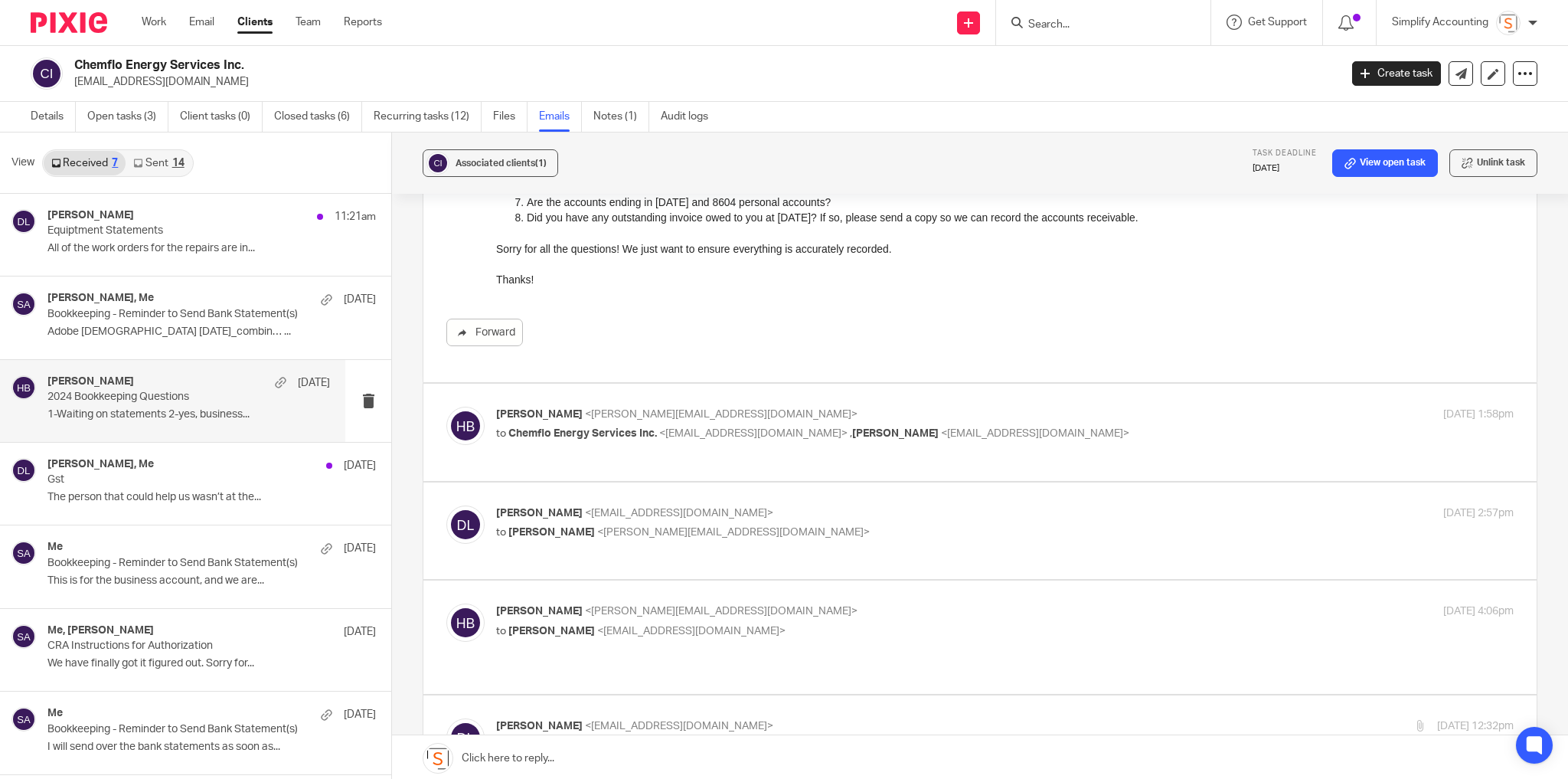
click at [1095, 532] on p "to [PERSON_NAME] <[PERSON_NAME][EMAIL_ADDRESS][DOMAIN_NAME]>" at bounding box center [835, 532] width 679 height 16
checkbox input "true"
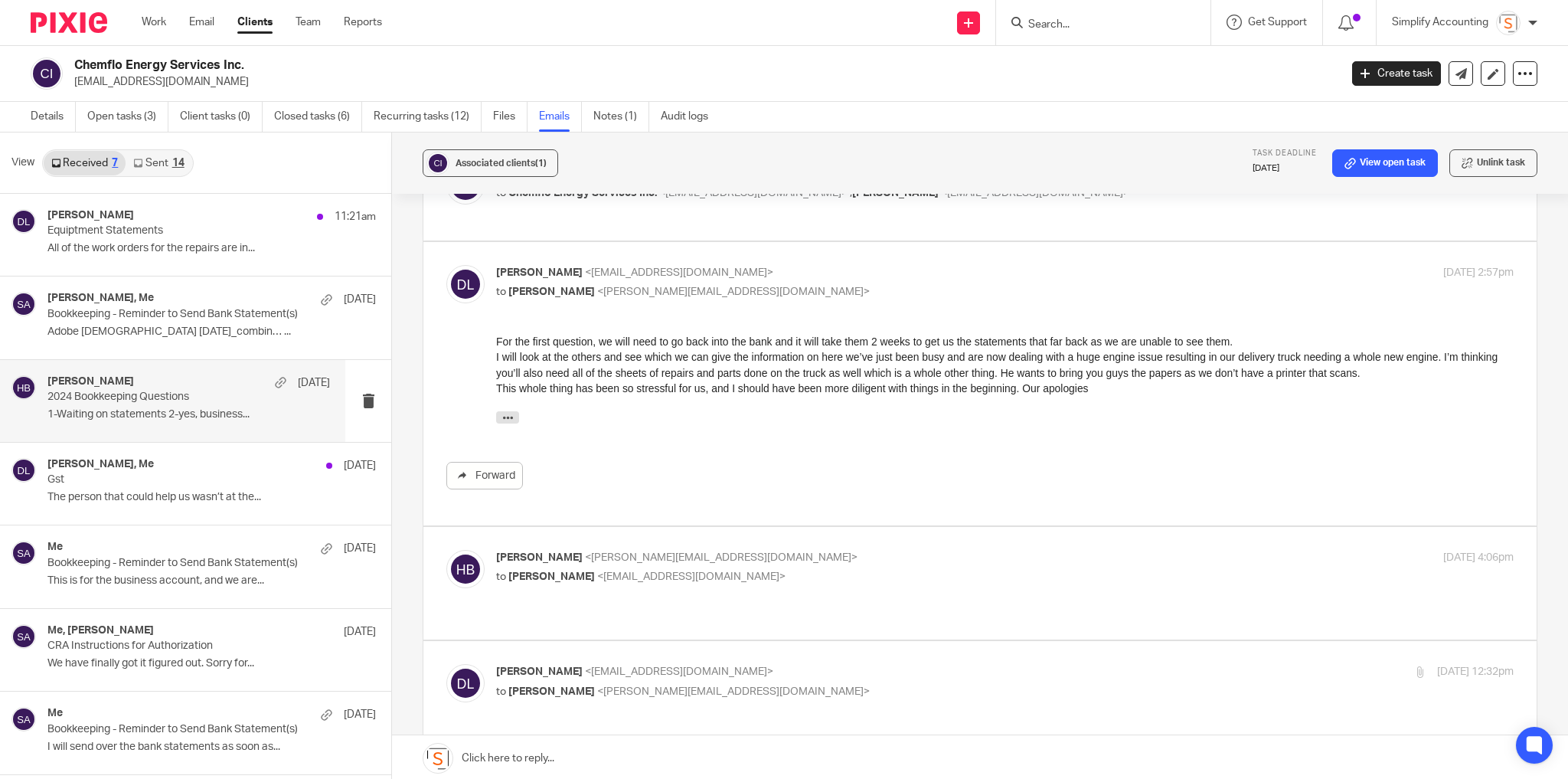
scroll to position [612, 0]
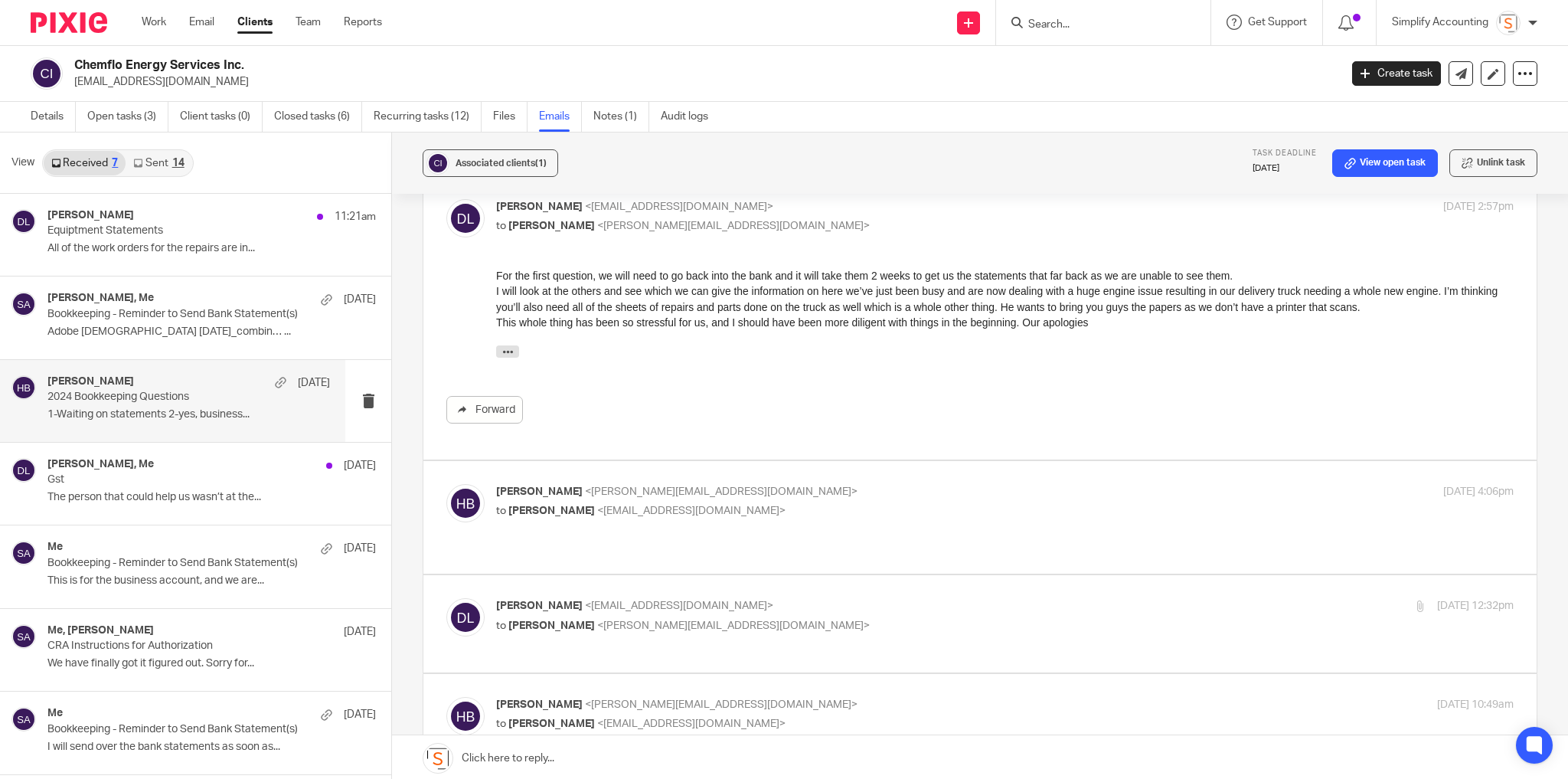
click at [903, 484] on p "[PERSON_NAME] <[PERSON_NAME][EMAIL_ADDRESS][DOMAIN_NAME]>" at bounding box center [835, 492] width 679 height 16
checkbox input "true"
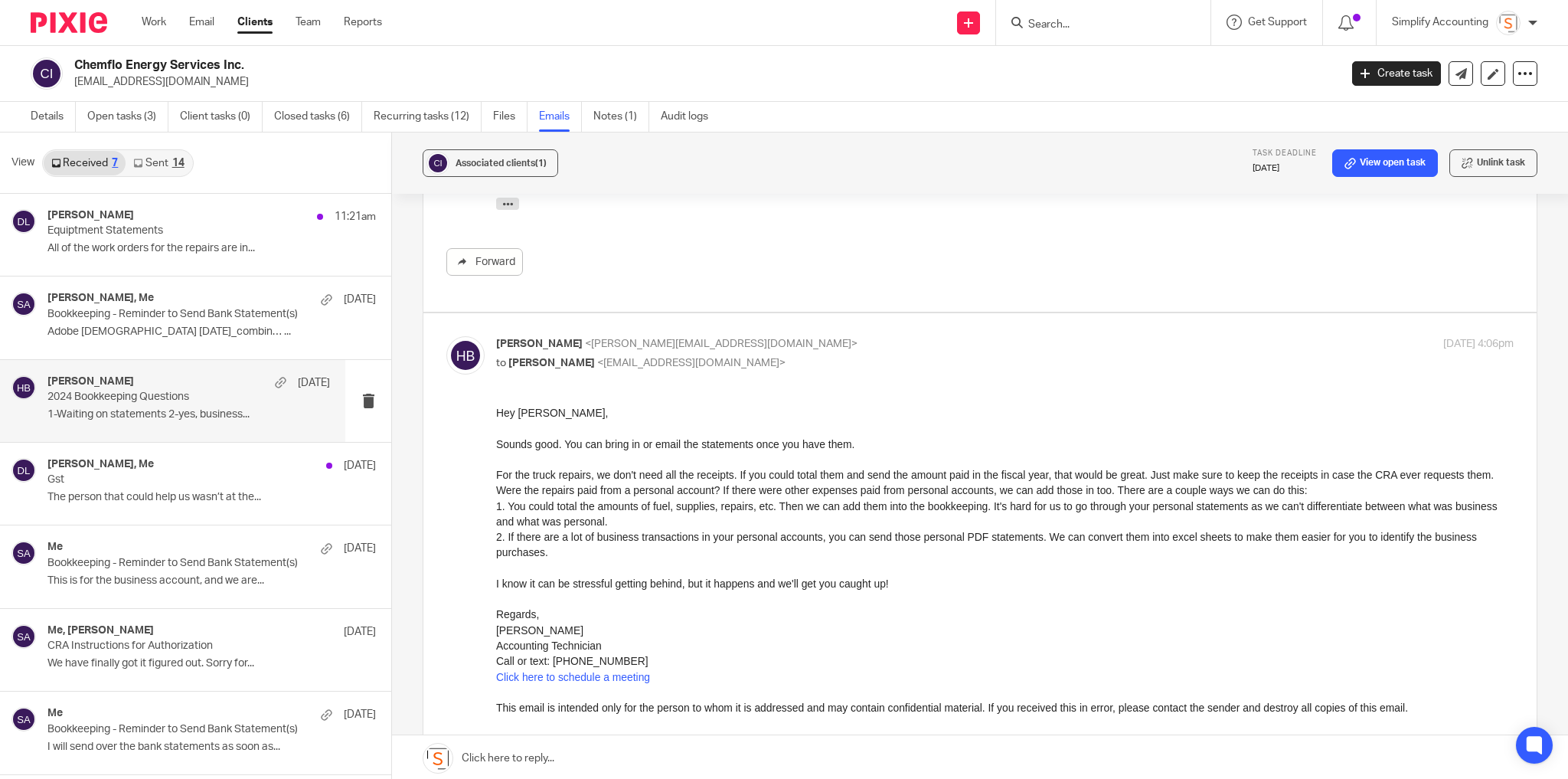
scroll to position [857, 0]
